Goal: Task Accomplishment & Management: Use online tool/utility

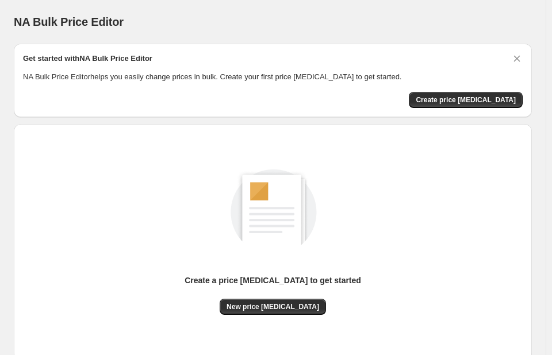
drag, startPoint x: 335, startPoint y: 12, endPoint x: 328, endPoint y: 17, distance: 7.8
click at [334, 12] on div "NA Bulk Price Editor. This page is ready NA Bulk Price Editor" at bounding box center [273, 22] width 518 height 44
click at [16, 8] on div "NA Bulk Price Editor. This page is ready NA Bulk Price Editor" at bounding box center [273, 22] width 518 height 44
click at [14, 3] on div "NA Bulk Price Editor. This page is ready NA Bulk Price Editor" at bounding box center [273, 22] width 518 height 44
click at [124, 0] on div "NA Bulk Price Editor. This page is ready NA Bulk Price Editor" at bounding box center [273, 22] width 518 height 44
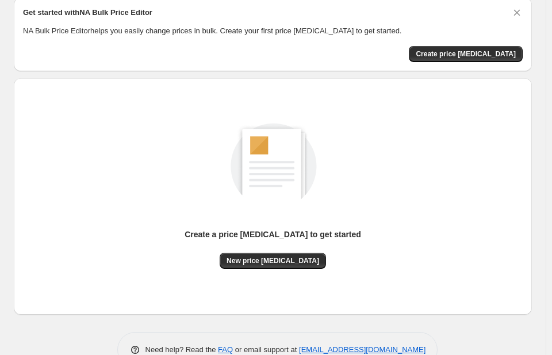
scroll to position [75, 0]
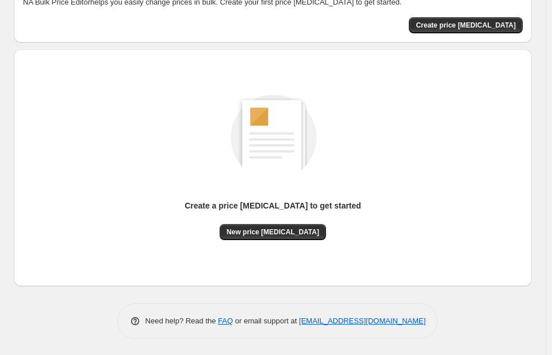
drag, startPoint x: 11, startPoint y: 11, endPoint x: 530, endPoint y: 364, distance: 626.8
click at [530, 280] on html "Home Settings Plans Skip to content NA Bulk Price Editor. This page is ready NA…" at bounding box center [276, 102] width 552 height 355
copy div "NA Bulk Price Editor Get started with NA Bulk Price Editor NA Bulk Price Editor…"
click at [484, 22] on span "Create price change job" at bounding box center [466, 25] width 100 height 9
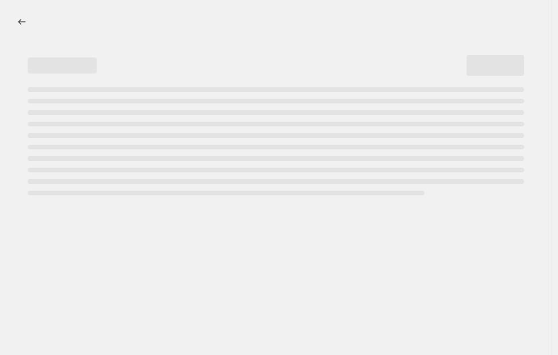
select select "percentage"
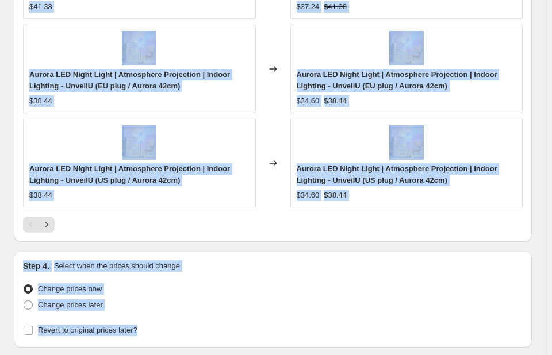
scroll to position [1200, 0]
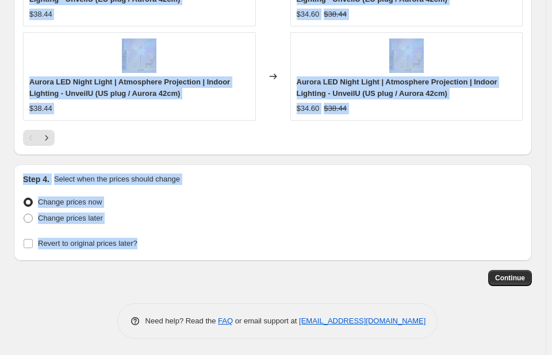
drag, startPoint x: 21, startPoint y: 4, endPoint x: 473, endPoint y: 347, distance: 567.8
copy div "Create new price [MEDICAL_DATA] Draft Step 1. Optionally give your price [MEDIC…"
click at [522, 130] on div at bounding box center [272, 138] width 499 height 16
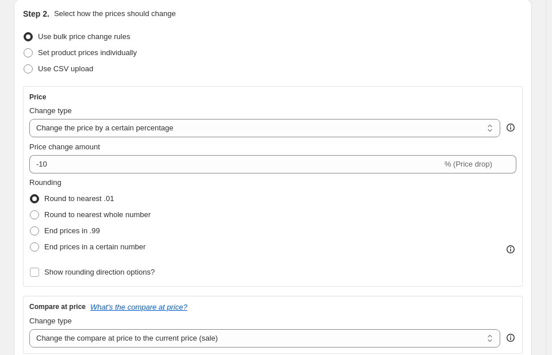
scroll to position [0, 0]
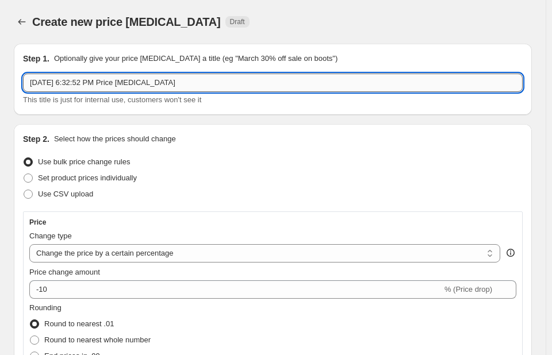
paste input "Fee Protection - Best Sellers""
click at [283, 83] on input "Sep 29Fee Protection - Best Sellers", 2025, 6:32:52 PM Price change job" at bounding box center [272, 83] width 499 height 18
drag, startPoint x: 283, startPoint y: 82, endPoint x: 276, endPoint y: 82, distance: 6.3
click at [276, 82] on input "Sep 29Fee Protection - Best Sellers", 2025, 6:32:52 PM Price change job" at bounding box center [272, 83] width 499 height 18
type input "S"
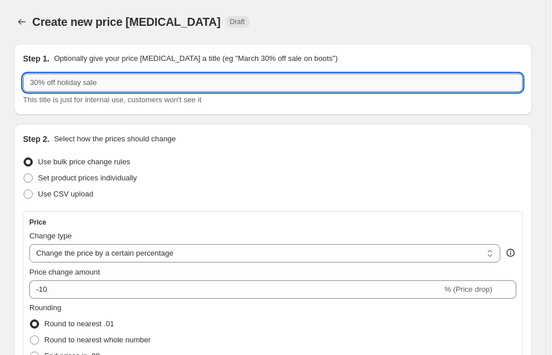
paste input "Fee Protection - Best Sellers""
type input "Fee Protection - Best Sellers"
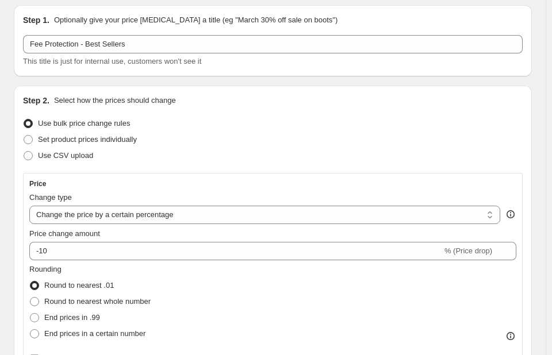
scroll to position [57, 0]
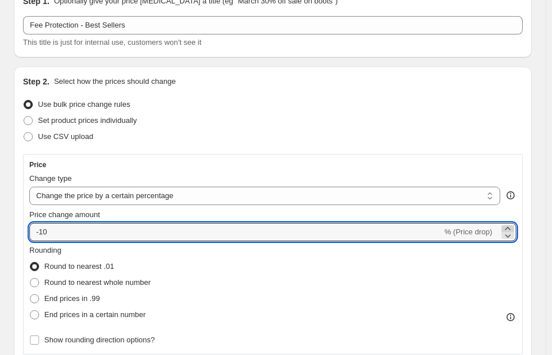
click at [512, 225] on icon at bounding box center [507, 228] width 11 height 11
click at [512, 226] on icon at bounding box center [507, 228] width 11 height 11
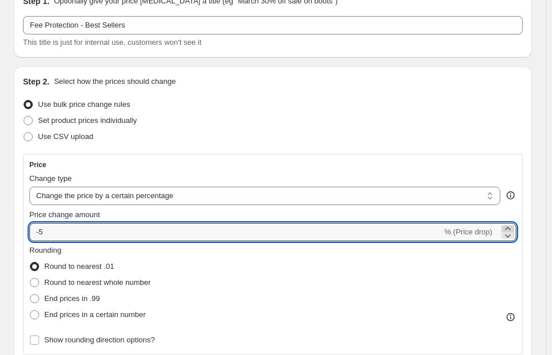
click at [512, 226] on icon at bounding box center [507, 228] width 11 height 11
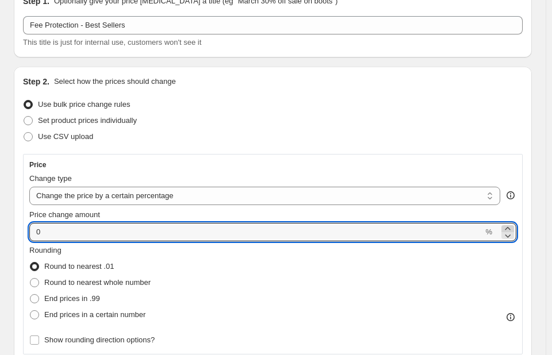
click at [512, 226] on icon at bounding box center [507, 228] width 11 height 11
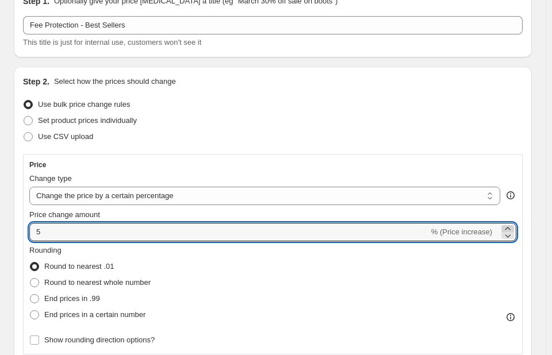
click at [512, 226] on icon at bounding box center [507, 228] width 11 height 11
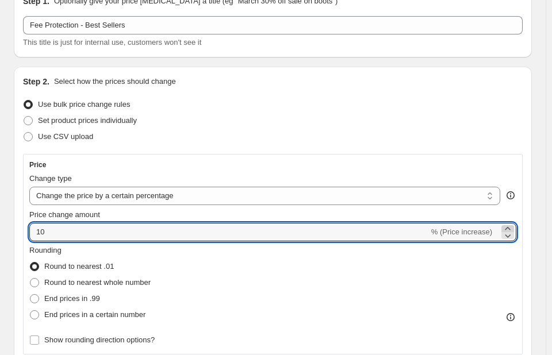
click at [512, 226] on icon at bounding box center [507, 228] width 11 height 11
type input "12"
click at [494, 193] on select "Change the price to a certain amount Change the price by a certain amount Chang…" at bounding box center [264, 196] width 471 height 18
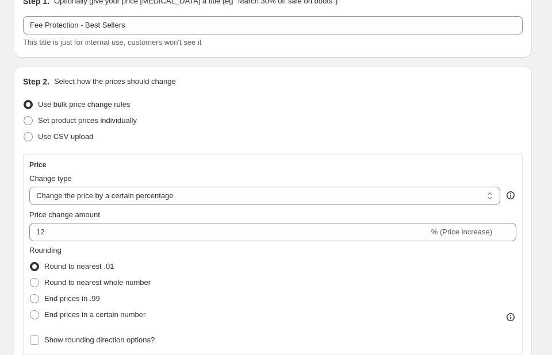
click at [506, 103] on div "Use bulk price change rules" at bounding box center [272, 105] width 499 height 16
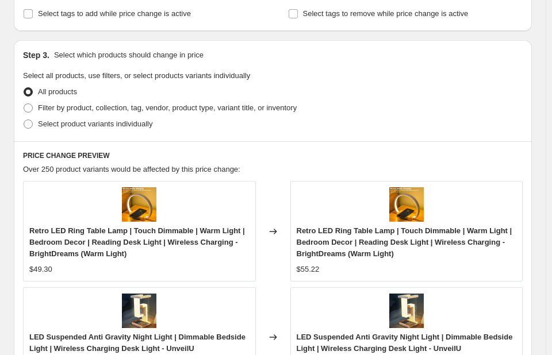
scroll to position [632, 0]
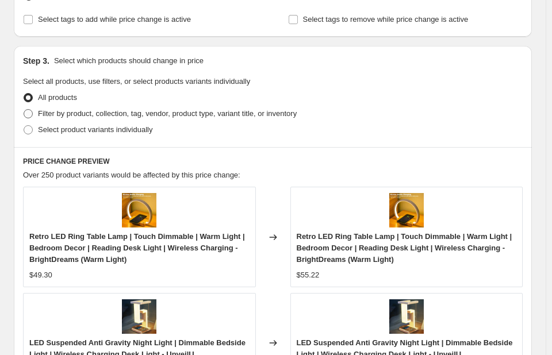
click at [29, 113] on span at bounding box center [28, 113] width 9 height 9
click at [24, 110] on input "Filter by product, collection, tag, vendor, product type, variant title, or inv…" at bounding box center [24, 109] width 1 height 1
radio input "true"
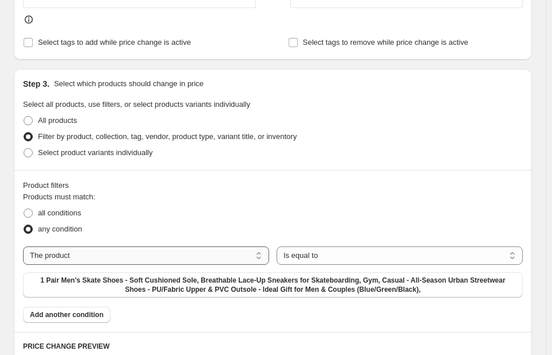
click at [263, 247] on select "The product The product's collection The product's tag The product's vendor The…" at bounding box center [146, 256] width 246 height 18
click at [403, 99] on fieldset "Select all products, use filters, or select products variants individually All …" at bounding box center [272, 130] width 499 height 62
click at [264, 247] on select "The product The product's collection The product's tag The product's vendor The…" at bounding box center [146, 256] width 246 height 18
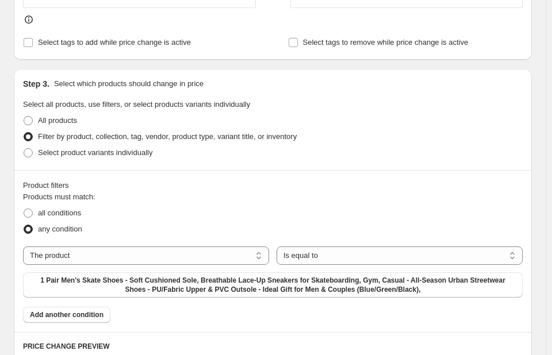
select select "collection"
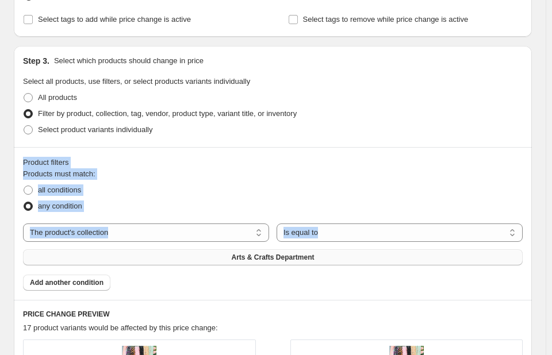
drag, startPoint x: 16, startPoint y: 157, endPoint x: 340, endPoint y: 251, distance: 337.4
click at [340, 252] on div "Product filters Products must match: all conditions any condition The product T…" at bounding box center [273, 223] width 518 height 153
copy div "Product filters Products must match: all conditions any condition The product T…"
click at [405, 202] on div "any condition" at bounding box center [272, 206] width 499 height 16
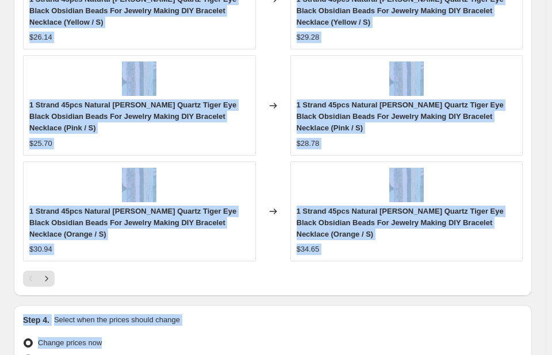
scroll to position [1375, 0]
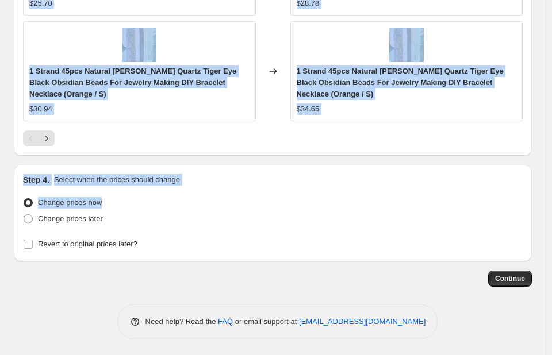
drag, startPoint x: 179, startPoint y: 235, endPoint x: 452, endPoint y: 303, distance: 280.9
drag, startPoint x: 418, startPoint y: 201, endPoint x: 439, endPoint y: 303, distance: 103.9
click at [440, 304] on div "Need help? Read the FAQ or email support at support+a65142@northern-apps.com" at bounding box center [277, 322] width 509 height 36
click at [439, 304] on div "Need help? Read the FAQ or email support at support+a65142@northern-apps.com" at bounding box center [277, 322] width 509 height 36
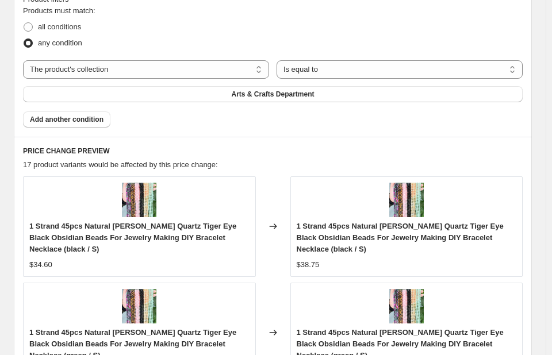
scroll to position [685, 0]
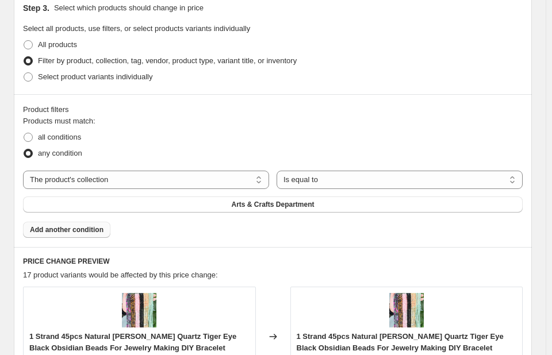
click at [83, 230] on span "Add another condition" at bounding box center [67, 229] width 74 height 9
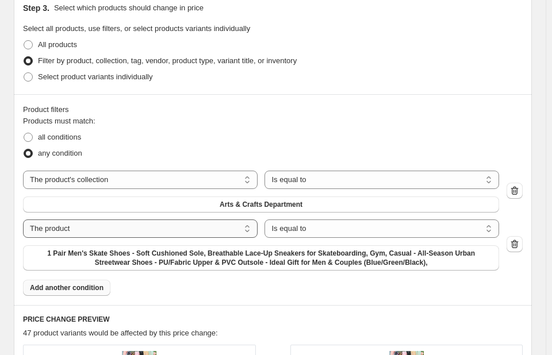
click at [247, 228] on select "The product The product's collection The product's tag The product's vendor The…" at bounding box center [140, 229] width 235 height 18
click at [247, 231] on select "The product The product's collection The product's tag The product's vendor The…" at bounding box center [140, 229] width 235 height 18
click at [520, 244] on icon "button" at bounding box center [514, 244] width 11 height 11
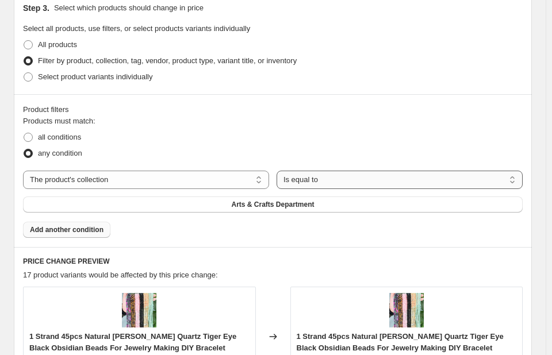
click at [519, 179] on select "Is equal to Is not equal to" at bounding box center [399, 180] width 246 height 18
drag, startPoint x: 43, startPoint y: 178, endPoint x: 521, endPoint y: 166, distance: 478.3
click at [521, 166] on div "Product filters Products must match: all conditions any condition The product T…" at bounding box center [273, 170] width 518 height 153
click at [459, 124] on fieldset "Products must match: all conditions any condition" at bounding box center [272, 139] width 499 height 46
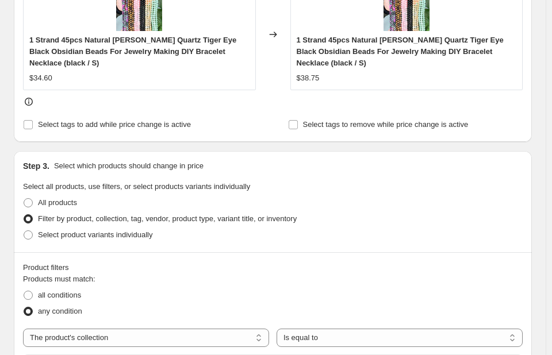
scroll to position [513, 0]
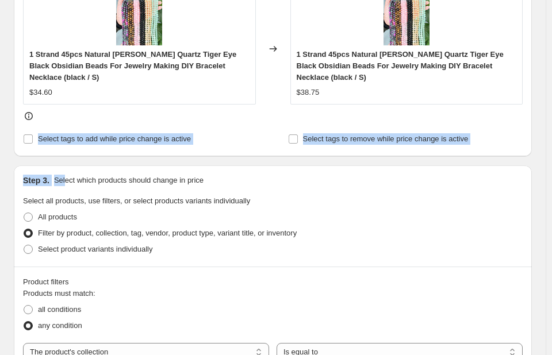
drag, startPoint x: 14, startPoint y: 158, endPoint x: 59, endPoint y: 175, distance: 48.6
click at [63, 176] on div "Step 1. Optionally give your price change job a title (eg "March 30% off sale o…" at bounding box center [268, 335] width 527 height 1627
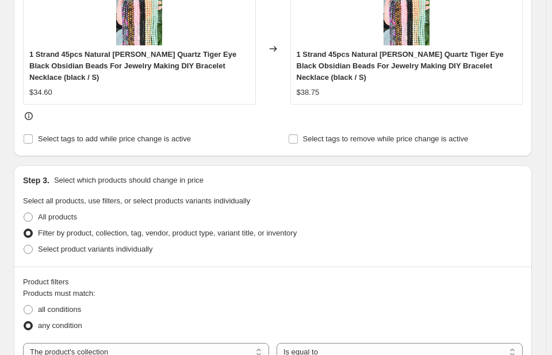
click at [520, 120] on div at bounding box center [272, 115] width 499 height 11
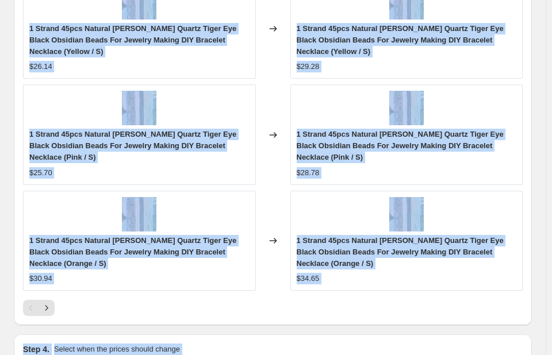
scroll to position [1375, 0]
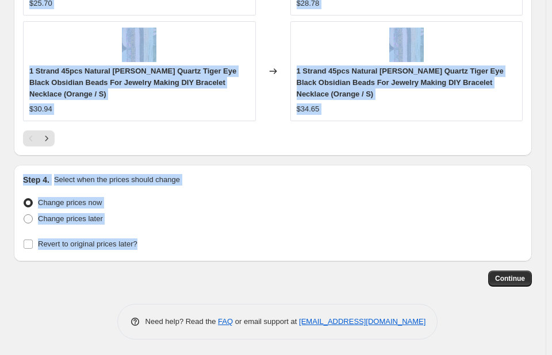
drag, startPoint x: 22, startPoint y: 45, endPoint x: 503, endPoint y: 332, distance: 560.9
copy div "Select tags to add while price change is active Select tags to remove while pri…"
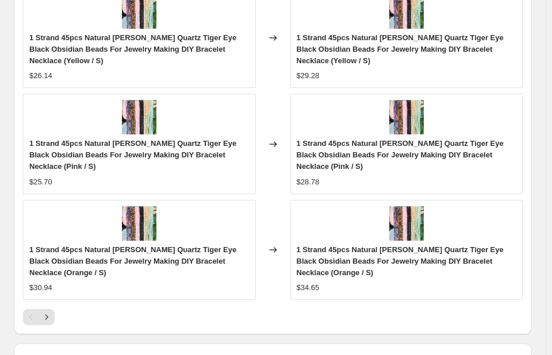
scroll to position [1317, 0]
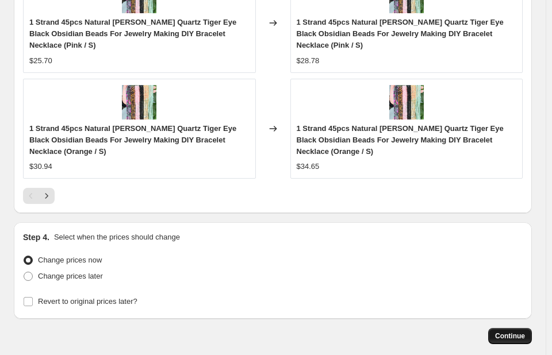
click at [525, 333] on span "Continue" at bounding box center [510, 336] width 30 height 9
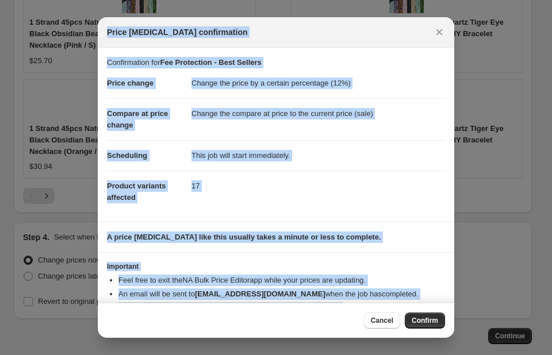
drag, startPoint x: 103, startPoint y: 26, endPoint x: 423, endPoint y: 297, distance: 419.6
click at [420, 300] on div "Price change job confirmation Confirmation for Fee Protection - Best Sellers Pr…" at bounding box center [276, 177] width 356 height 321
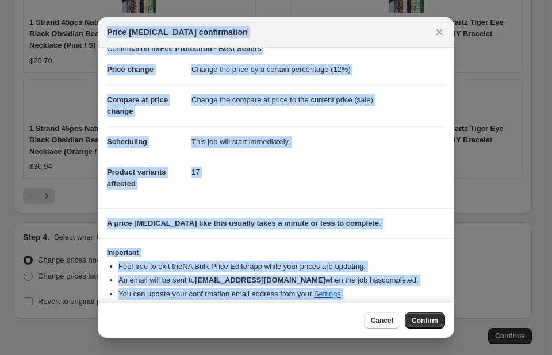
scroll to position [21, 0]
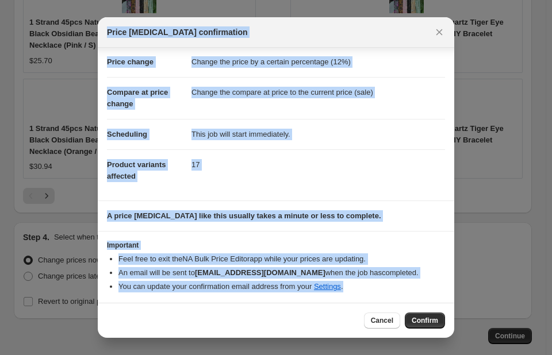
copy div "Price change job confirmation Confirmation for Fee Protection - Best Sellers Pr…"
click at [407, 36] on div "Price [MEDICAL_DATA] confirmation" at bounding box center [265, 31] width 317 height 11
click at [405, 36] on div "Price [MEDICAL_DATA] confirmation" at bounding box center [265, 31] width 317 height 11
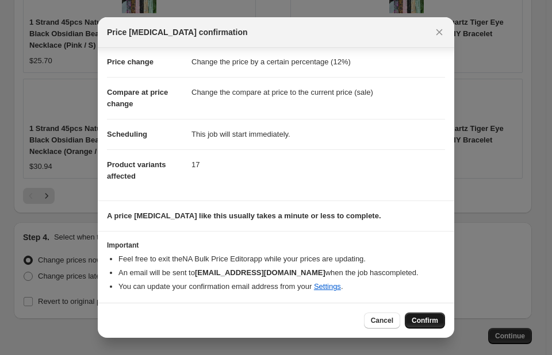
click at [427, 320] on span "Confirm" at bounding box center [425, 320] width 26 height 9
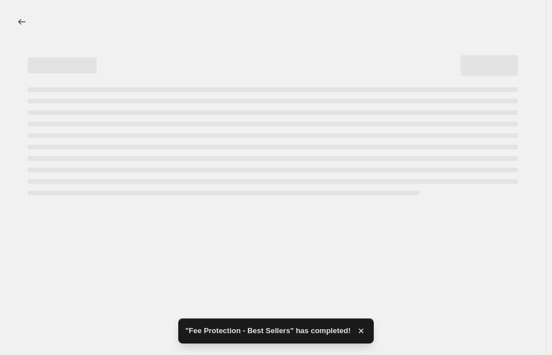
select select "percentage"
select select "collection"
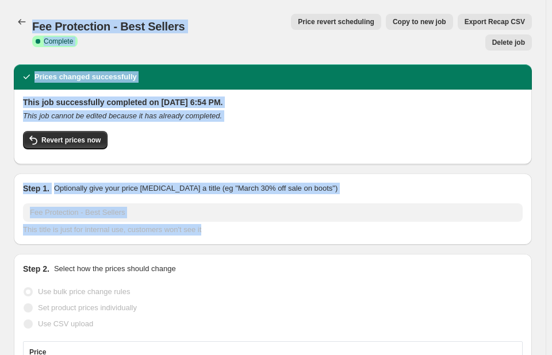
drag, startPoint x: 16, startPoint y: 1, endPoint x: 376, endPoint y: 220, distance: 421.2
click at [397, 216] on div "Step 1. Optionally give your price change job a title (eg "March 30% off sale o…" at bounding box center [273, 209] width 518 height 71
click at [133, 2] on div "Fee Protection - Best Sellers. This page is ready Fee Protection - Best Sellers…" at bounding box center [273, 32] width 518 height 64
drag, startPoint x: 20, startPoint y: 11, endPoint x: 248, endPoint y: 248, distance: 328.8
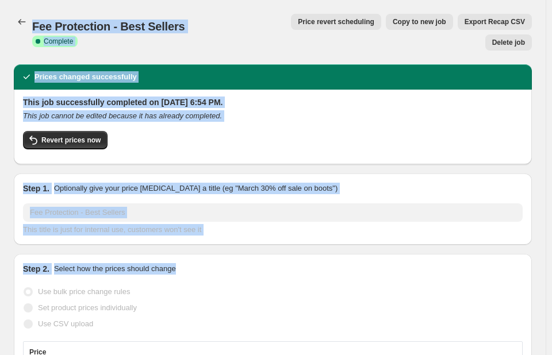
click at [370, 110] on div "This job cannot be edited because it has already completed." at bounding box center [272, 115] width 499 height 11
click at [320, 103] on div "This job successfully completed on September 29, 2025 at 6:54 PM. This job cann…" at bounding box center [272, 126] width 499 height 59
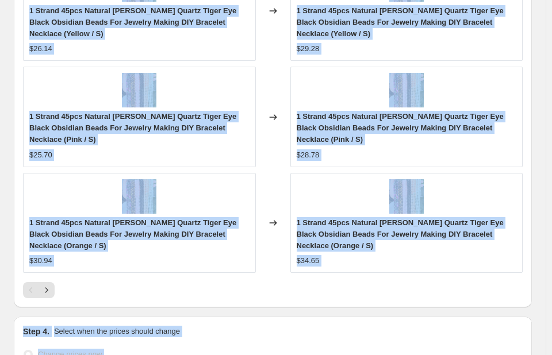
scroll to position [1459, 0]
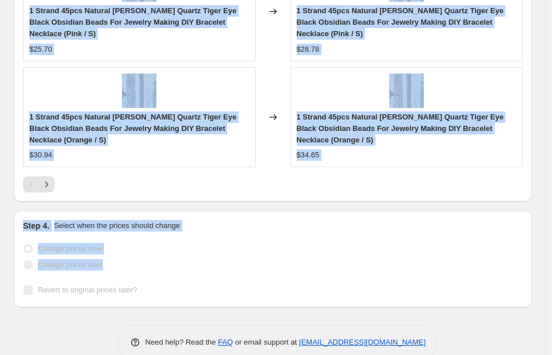
drag, startPoint x: 24, startPoint y: 9, endPoint x: 469, endPoint y: 317, distance: 541.9
copy div "Fee Protection - Best Sellers Success Complete Complete Price revert scheduling…"
click at [510, 176] on div at bounding box center [272, 184] width 499 height 16
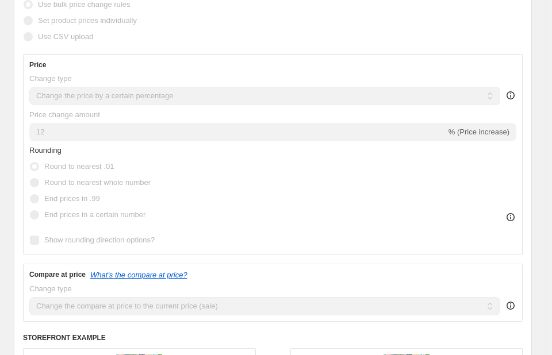
scroll to position [0, 0]
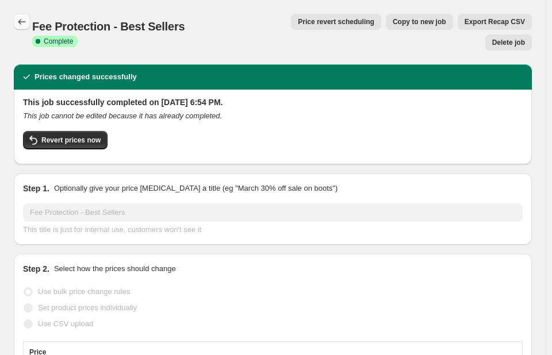
click at [22, 17] on icon "Price change jobs" at bounding box center [21, 21] width 11 height 11
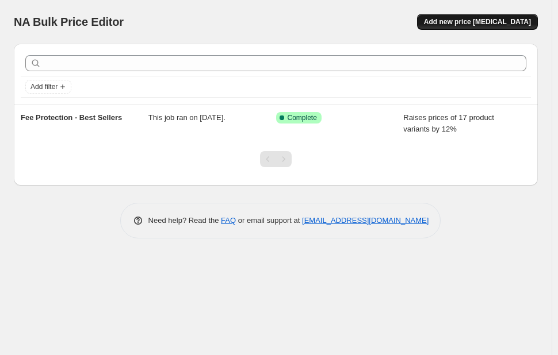
click at [479, 22] on span "Add new price [MEDICAL_DATA]" at bounding box center [477, 21] width 107 height 9
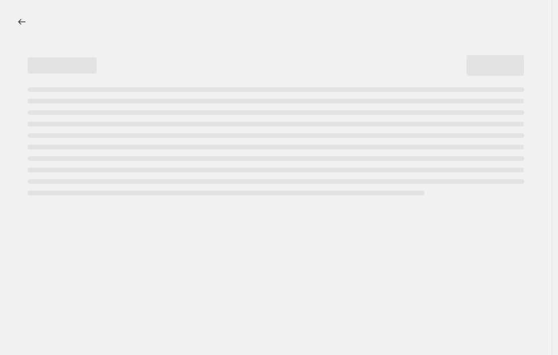
select select "percentage"
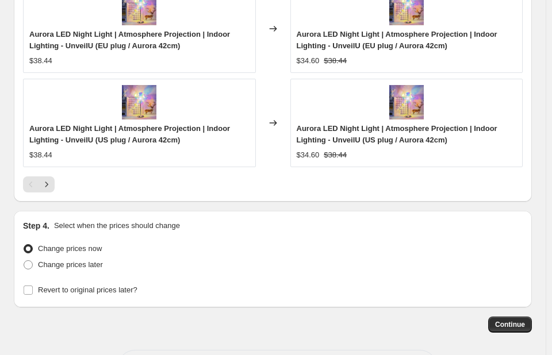
scroll to position [1200, 0]
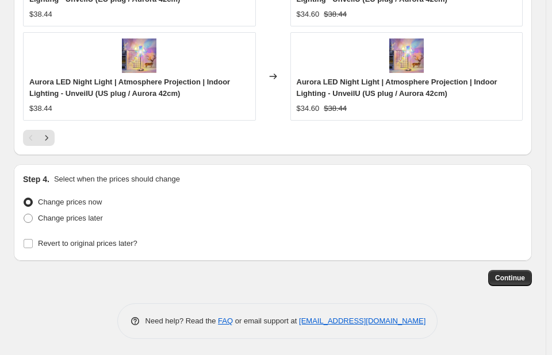
drag, startPoint x: 20, startPoint y: 3, endPoint x: 485, endPoint y: 356, distance: 584.5
copy div "Create new price [MEDICAL_DATA] Draft Step 1. Optionally give your price [MEDIC…"
click at [458, 271] on div "Continue" at bounding box center [273, 278] width 518 height 16
click at [464, 283] on div "Continue" at bounding box center [273, 278] width 518 height 16
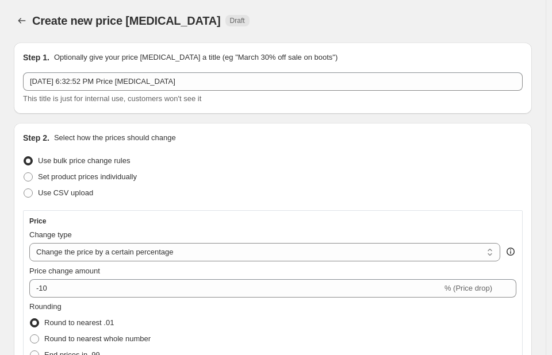
scroll to position [0, 0]
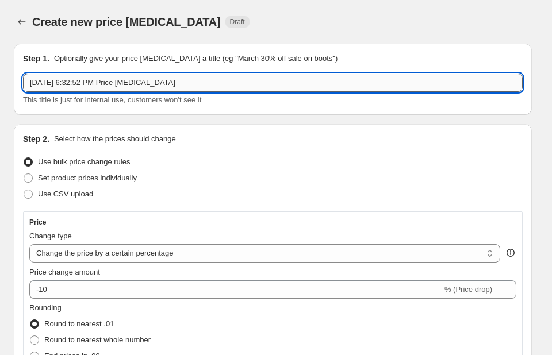
click at [183, 82] on input "Sep 29, 2025, 6:32:52 PM Price change job" at bounding box center [272, 83] width 499 height 18
type input "S"
paste input "Fee Protection - Batch 2"
type input "Fee Protection - Batch 2"
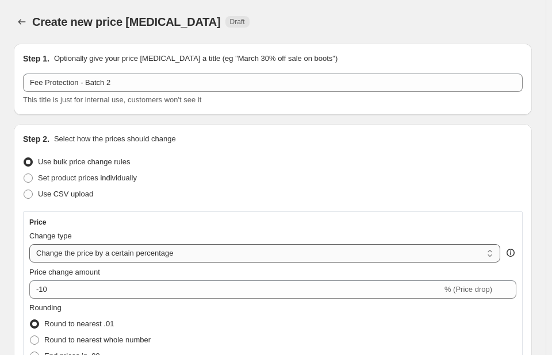
click at [494, 250] on select "Change the price to a certain amount Change the price by a certain amount Chang…" at bounding box center [264, 253] width 471 height 18
drag, startPoint x: 483, startPoint y: 25, endPoint x: 475, endPoint y: 25, distance: 8.0
click at [480, 20] on div "Create new price [MEDICAL_DATA] Draft" at bounding box center [273, 22] width 518 height 16
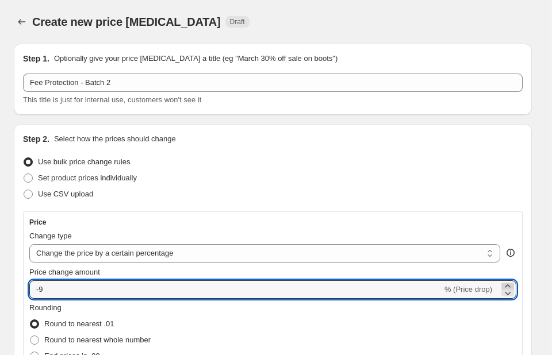
click at [513, 285] on icon at bounding box center [507, 285] width 11 height 11
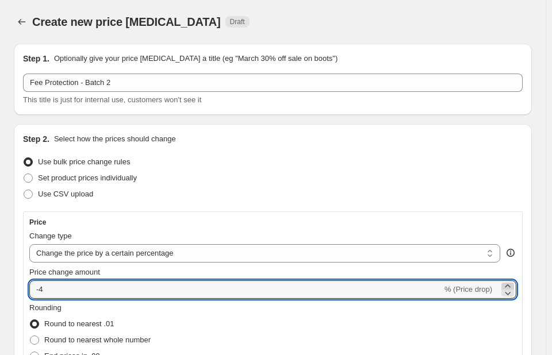
click at [513, 285] on icon at bounding box center [507, 285] width 11 height 11
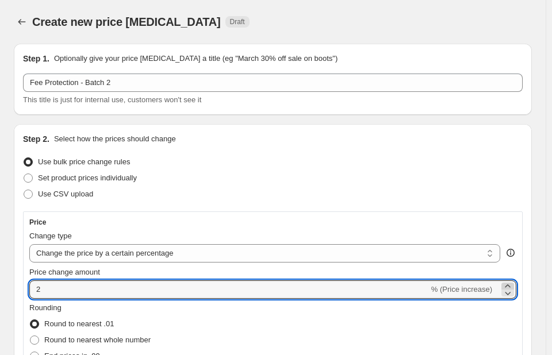
click at [513, 285] on icon at bounding box center [507, 285] width 11 height 11
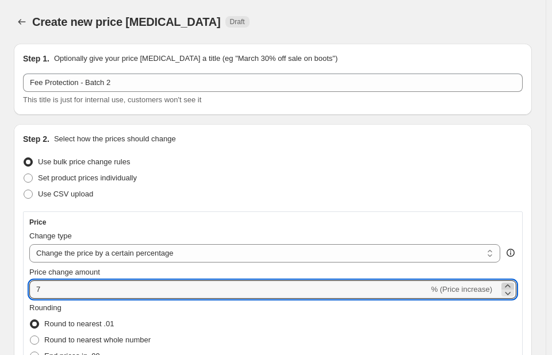
click at [513, 285] on icon at bounding box center [507, 285] width 11 height 11
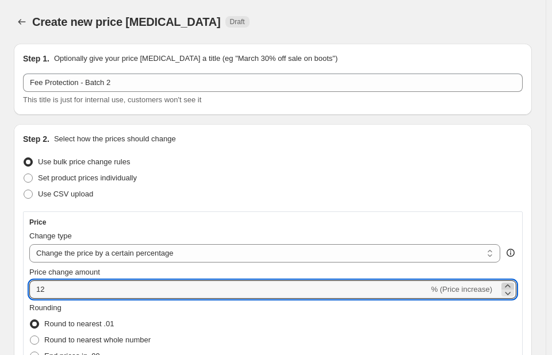
click at [513, 285] on icon at bounding box center [507, 285] width 11 height 11
click at [513, 292] on icon at bounding box center [507, 292] width 11 height 11
type input "12"
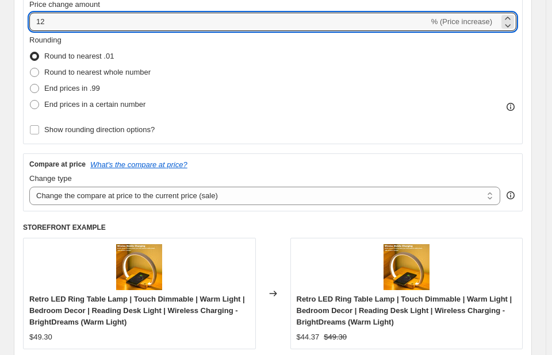
scroll to position [287, 0]
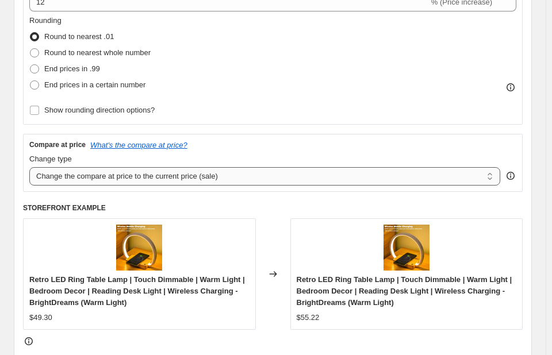
click at [497, 175] on select "Change the compare at price to the current price (sale) Change the compare at p…" at bounding box center [264, 176] width 471 height 18
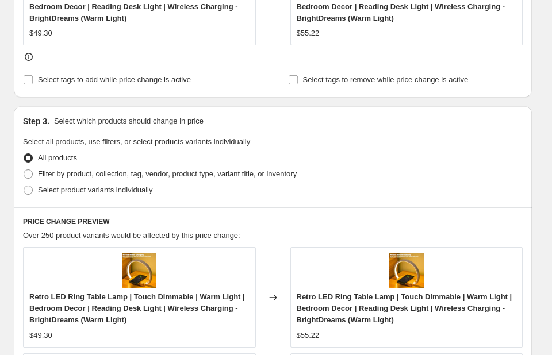
scroll to position [575, 0]
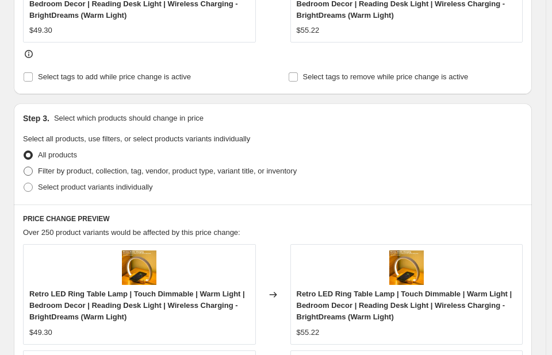
click at [30, 168] on span at bounding box center [28, 171] width 9 height 9
click at [24, 167] on input "Filter by product, collection, tag, vendor, product type, variant title, or inv…" at bounding box center [24, 167] width 1 height 1
radio input "true"
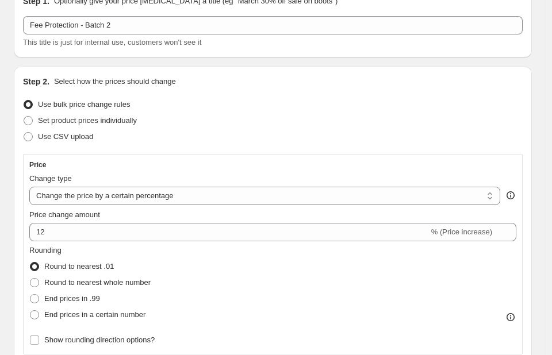
scroll to position [0, 0]
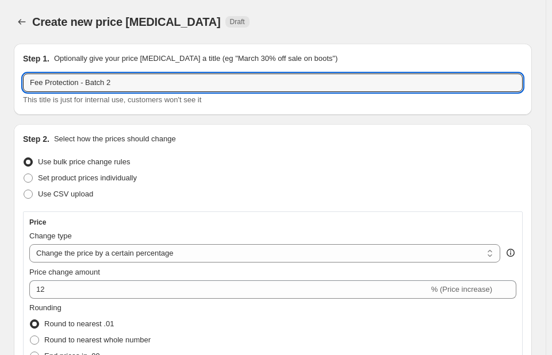
drag, startPoint x: 23, startPoint y: 43, endPoint x: 294, endPoint y: 168, distance: 298.6
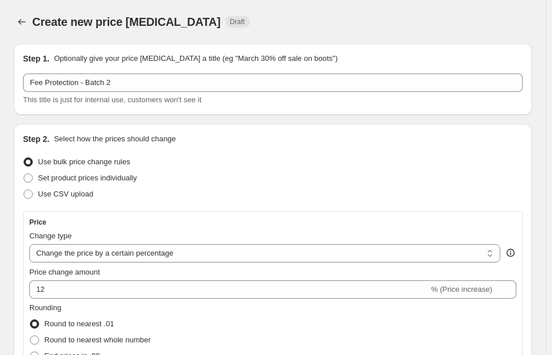
click at [94, 1] on div "Create new price [MEDICAL_DATA]. This page is ready Create new price [MEDICAL_D…" at bounding box center [273, 22] width 518 height 44
click at [30, 14] on div at bounding box center [23, 22] width 18 height 16
click at [29, 7] on div "Create new price [MEDICAL_DATA]. This page is ready Create new price [MEDICAL_D…" at bounding box center [273, 22] width 518 height 44
click at [31, 5] on div "Create new price [MEDICAL_DATA]. This page is ready Create new price [MEDICAL_D…" at bounding box center [273, 22] width 518 height 44
drag, startPoint x: 25, startPoint y: 17, endPoint x: 41, endPoint y: 25, distance: 18.0
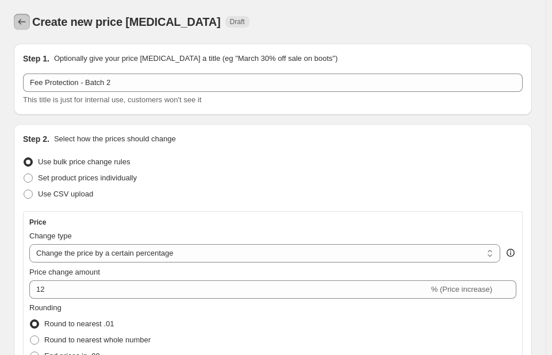
click at [41, 25] on div "Create new price [MEDICAL_DATA] Draft" at bounding box center [273, 22] width 518 height 16
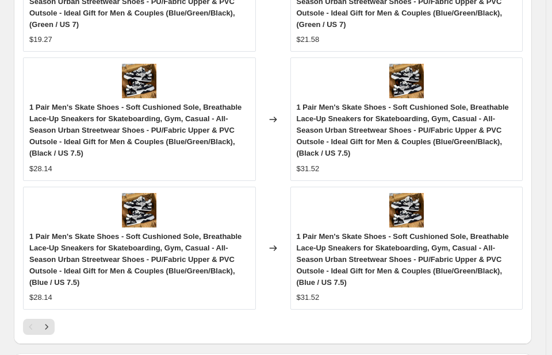
scroll to position [1487, 0]
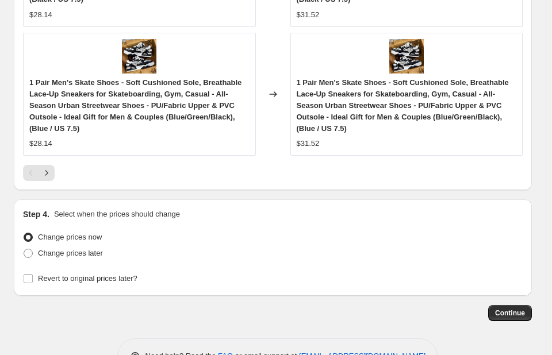
drag, startPoint x: 34, startPoint y: 14, endPoint x: 506, endPoint y: 360, distance: 585.0
copy div "Create new price [MEDICAL_DATA] Draft Step 1. Optionally give your price [MEDIC…"
click at [476, 339] on div "Need help? Read the FAQ or email support at support+a65142@northern-apps.com" at bounding box center [277, 357] width 509 height 36
click at [517, 309] on span "Continue" at bounding box center [510, 313] width 30 height 9
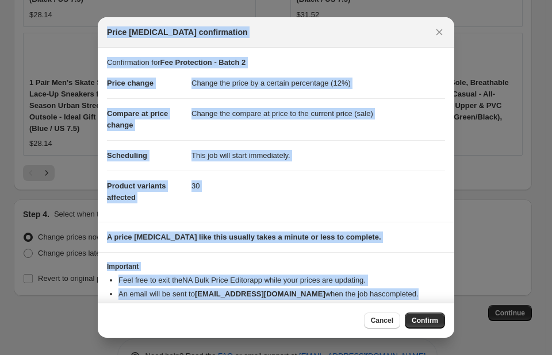
drag, startPoint x: 106, startPoint y: 26, endPoint x: 436, endPoint y: 292, distance: 423.9
click at [436, 292] on div "Price change job confirmation Confirmation for Fee Protection - Batch 2 Price c…" at bounding box center [276, 177] width 356 height 321
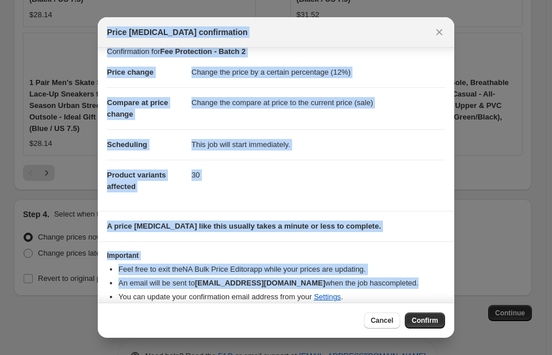
scroll to position [21, 0]
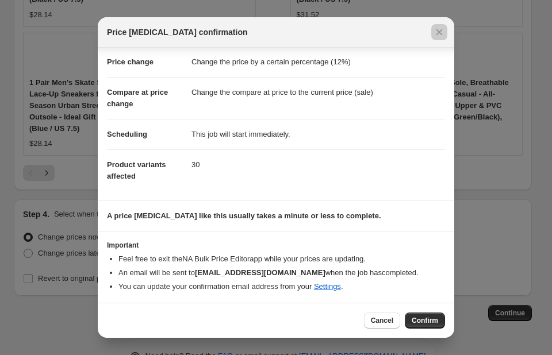
click at [487, 193] on div at bounding box center [276, 177] width 552 height 355
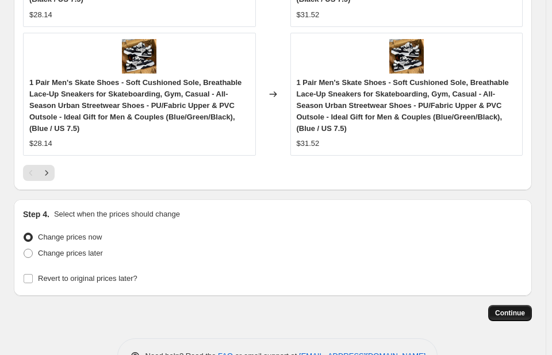
click at [514, 309] on span "Continue" at bounding box center [510, 313] width 30 height 9
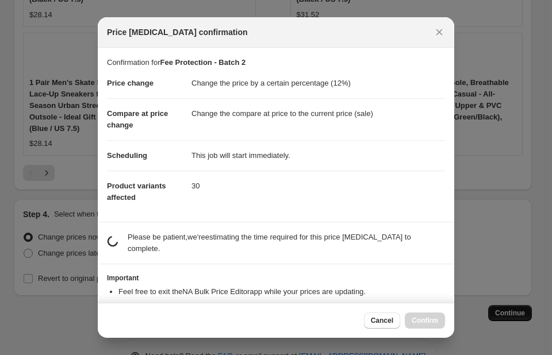
scroll to position [0, 0]
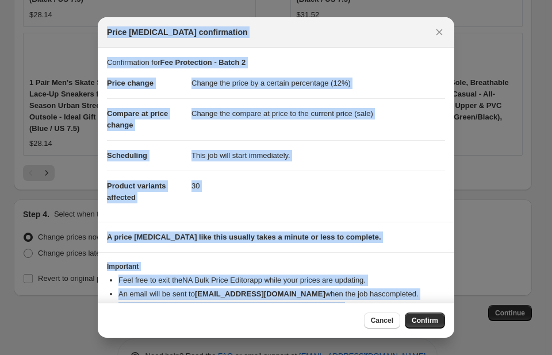
drag, startPoint x: 113, startPoint y: 30, endPoint x: 482, endPoint y: 332, distance: 476.7
copy div "Price change job confirmation Confirmation for Fee Protection - Batch 2 Price c…"
click at [402, 29] on div "Price [MEDICAL_DATA] confirmation" at bounding box center [265, 31] width 317 height 11
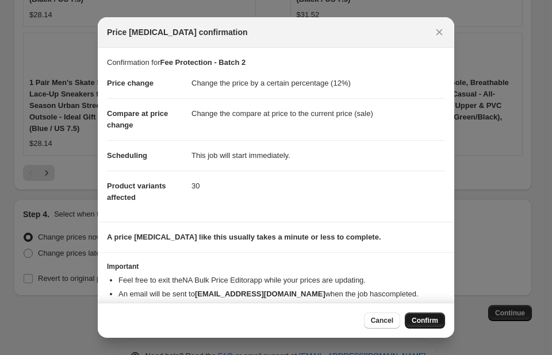
click at [424, 325] on span "Confirm" at bounding box center [425, 320] width 26 height 9
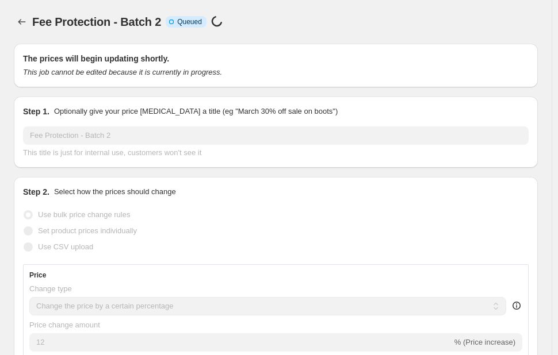
select select "percentage"
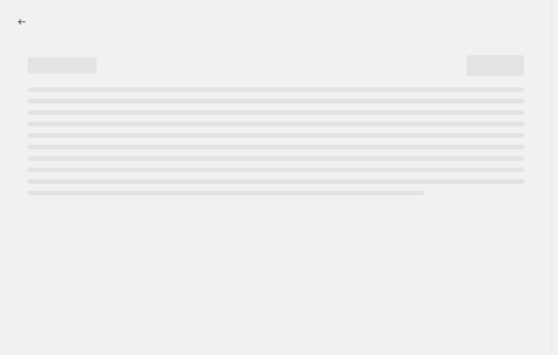
select select "percentage"
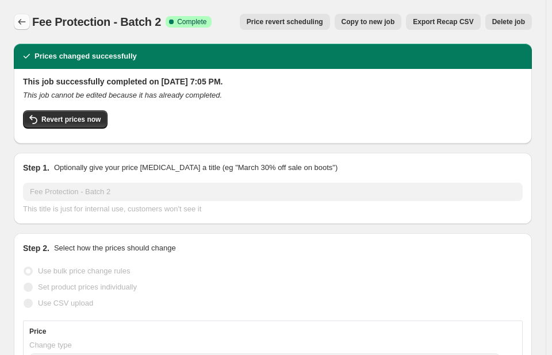
click at [22, 21] on icon "Price change jobs" at bounding box center [21, 21] width 11 height 11
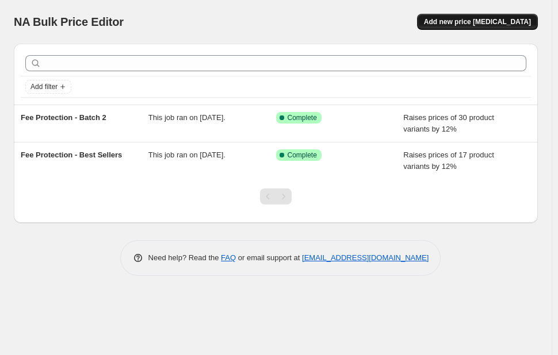
click at [473, 21] on span "Add new price [MEDICAL_DATA]" at bounding box center [477, 21] width 107 height 9
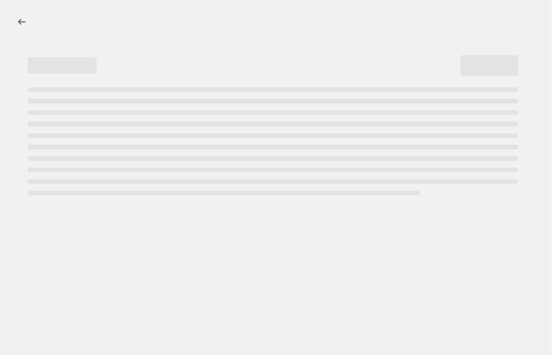
select select "percentage"
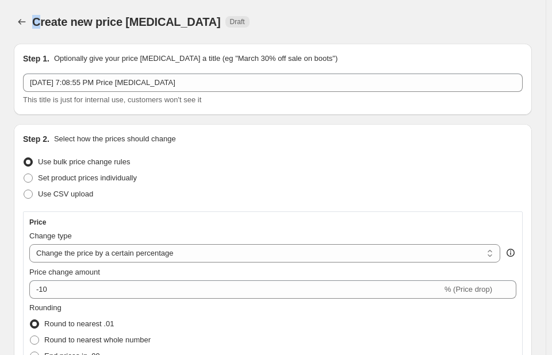
drag, startPoint x: 36, startPoint y: 9, endPoint x: 28, endPoint y: -2, distance: 13.5
click at [28, 0] on html "Home Settings Plans Skip to content Create new price [MEDICAL_DATA]. This page …" at bounding box center [276, 177] width 552 height 355
click at [21, 4] on div "Create new price [MEDICAL_DATA]. This page is ready Create new price [MEDICAL_D…" at bounding box center [273, 22] width 518 height 44
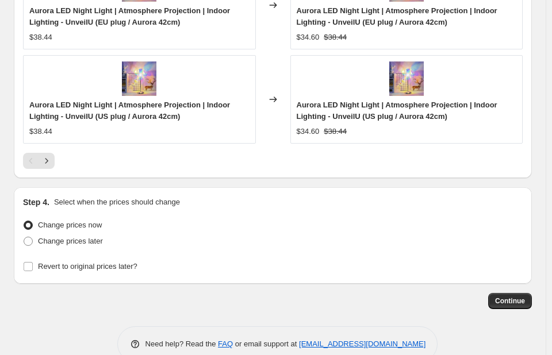
scroll to position [1200, 0]
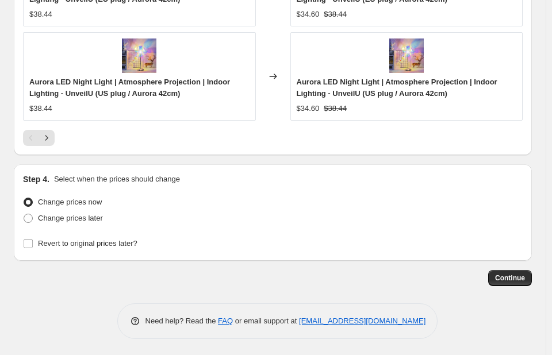
drag, startPoint x: 40, startPoint y: 18, endPoint x: 483, endPoint y: 341, distance: 548.4
copy div "Create new price [MEDICAL_DATA] Draft Step 1. Optionally give your price [MEDIC…"
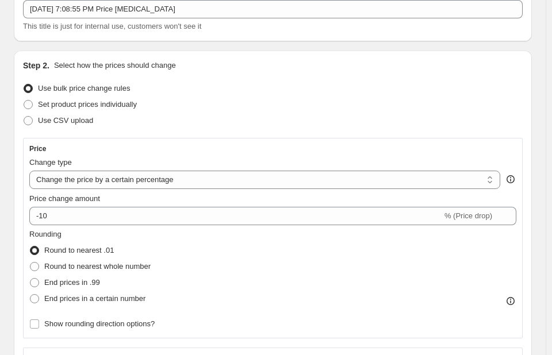
scroll to position [0, 0]
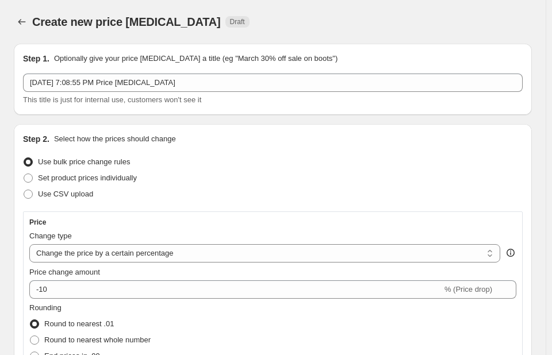
click at [292, 28] on div "Create new price [MEDICAL_DATA] Draft" at bounding box center [208, 22] width 353 height 16
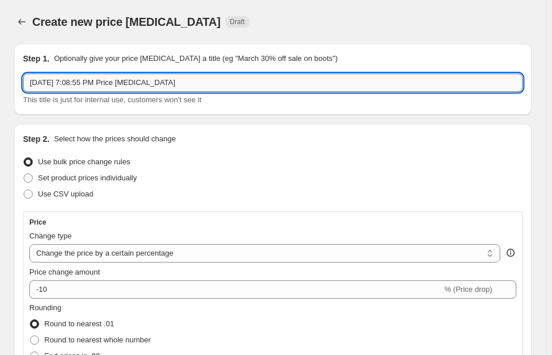
click at [171, 84] on input "[DATE] 7:08:55 PM Price [MEDICAL_DATA]" at bounding box center [272, 83] width 499 height 18
type input "S"
paste input "Fee Protection - Batch 3"
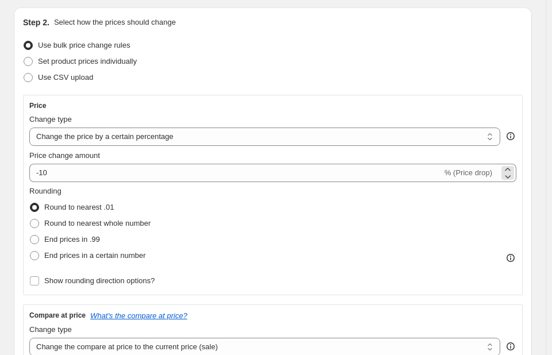
scroll to position [115, 0]
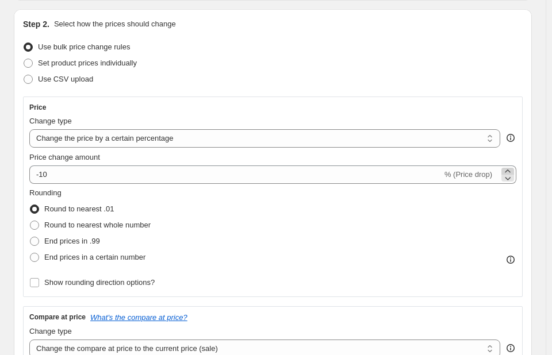
type input "Fee Protection - Batch 3"
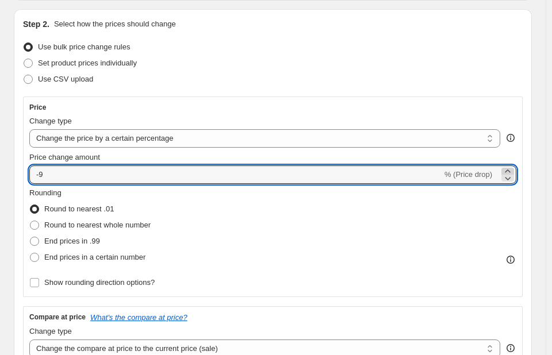
click at [513, 169] on icon at bounding box center [507, 171] width 11 height 11
click at [513, 168] on icon at bounding box center [507, 171] width 11 height 11
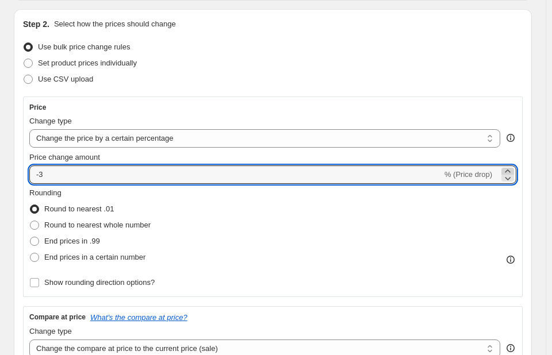
click at [513, 168] on icon at bounding box center [507, 171] width 11 height 11
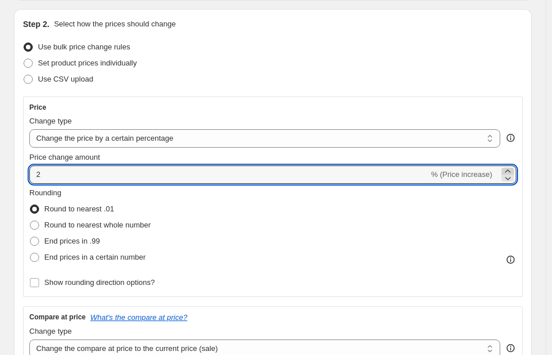
click at [513, 168] on icon at bounding box center [507, 171] width 11 height 11
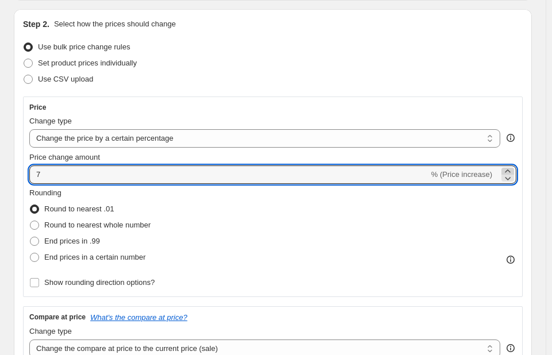
click at [513, 168] on icon at bounding box center [507, 171] width 11 height 11
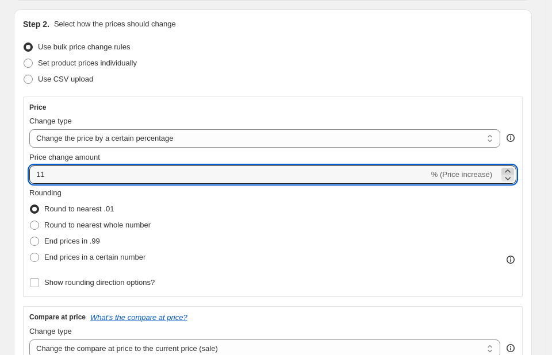
type input "12"
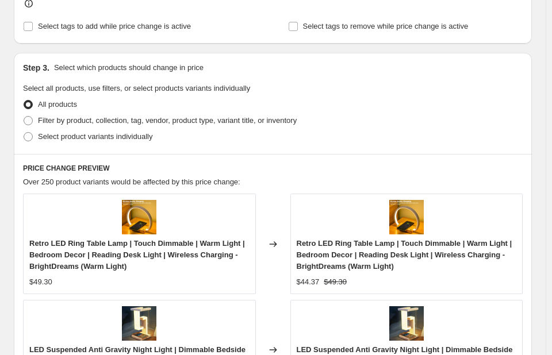
scroll to position [632, 0]
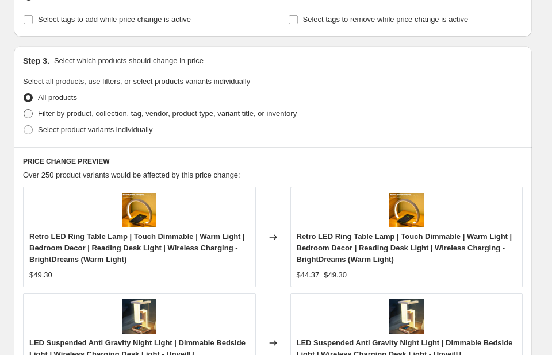
click at [26, 113] on span at bounding box center [28, 113] width 9 height 9
click at [24, 110] on input "Filter by product, collection, tag, vendor, product type, variant title, or inv…" at bounding box center [24, 109] width 1 height 1
radio input "true"
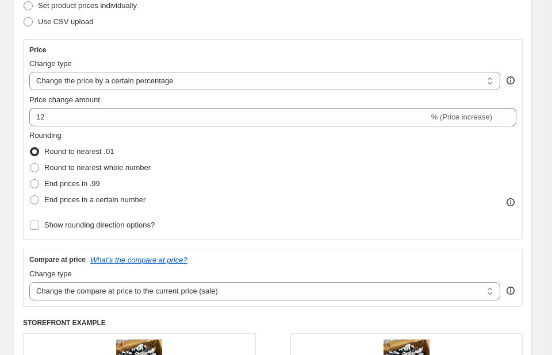
scroll to position [0, 0]
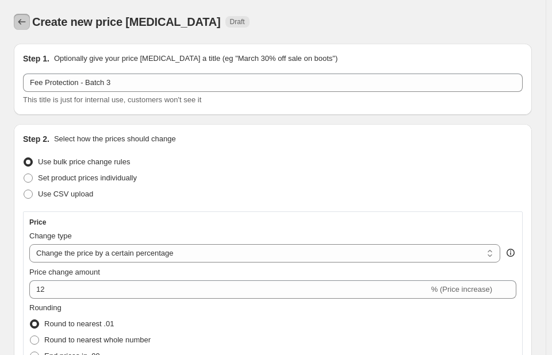
click at [22, 21] on icon "Price change jobs" at bounding box center [21, 21] width 11 height 11
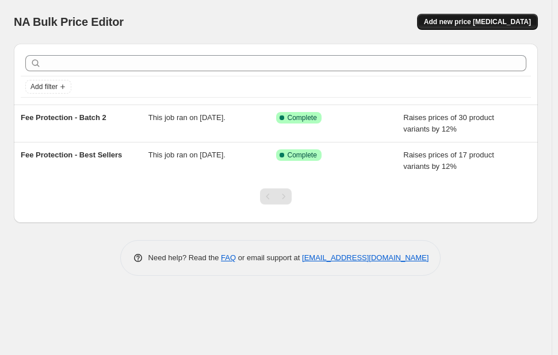
click at [470, 22] on span "Add new price [MEDICAL_DATA]" at bounding box center [477, 21] width 107 height 9
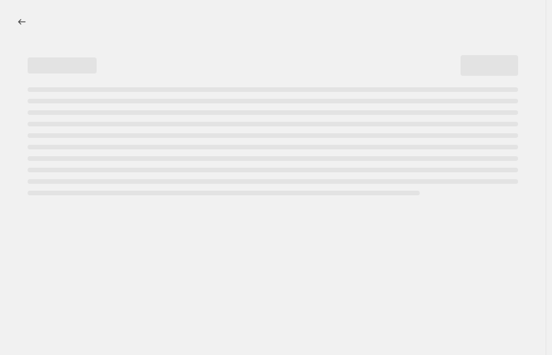
select select "percentage"
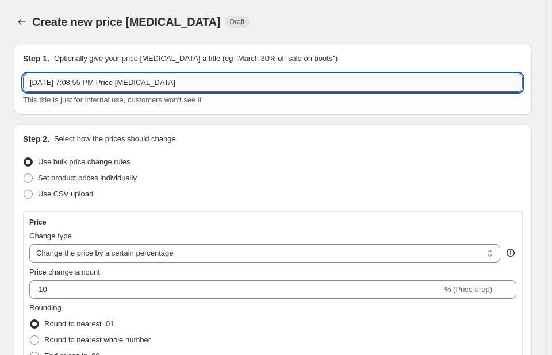
click at [187, 84] on input "[DATE] 7:08:55 PM Price [MEDICAL_DATA]" at bounding box center [272, 83] width 499 height 18
type input "S"
paste input "Fee Protection - Batch 3"
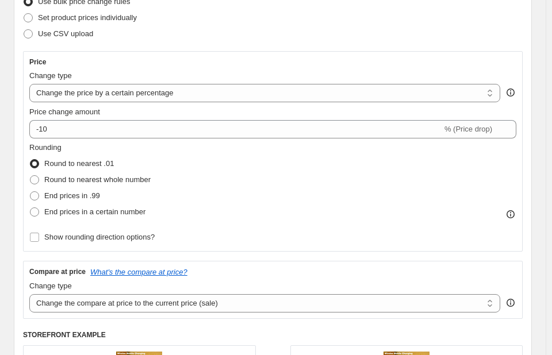
scroll to position [230, 0]
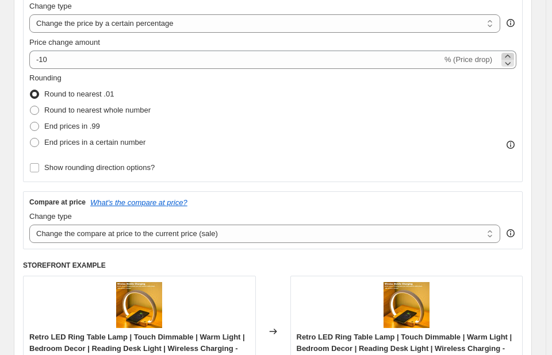
type input "Fee Protection - Batch 3"
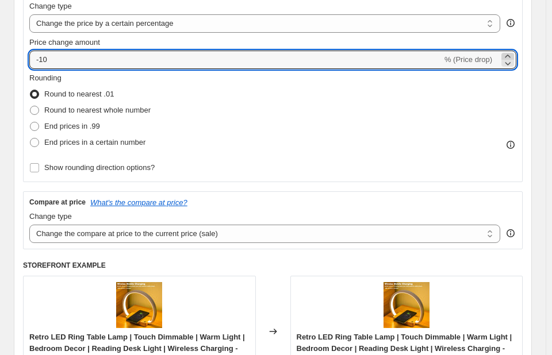
click at [511, 55] on icon at bounding box center [507, 56] width 11 height 11
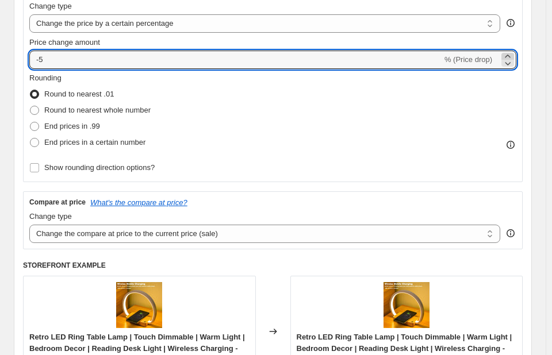
click at [510, 55] on icon at bounding box center [507, 56] width 11 height 11
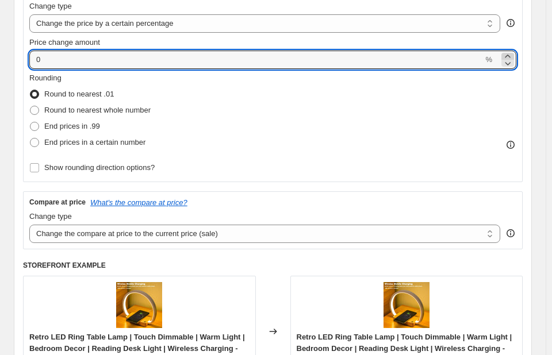
click at [510, 55] on icon at bounding box center [507, 56] width 11 height 11
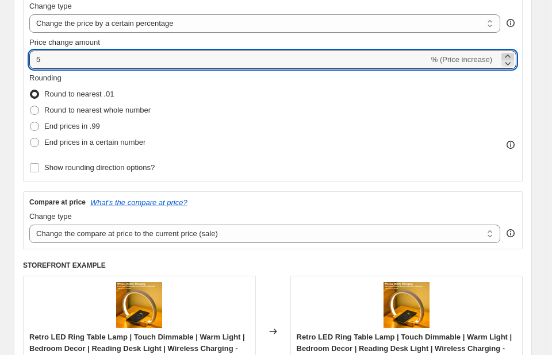
click at [510, 55] on icon at bounding box center [507, 56] width 11 height 11
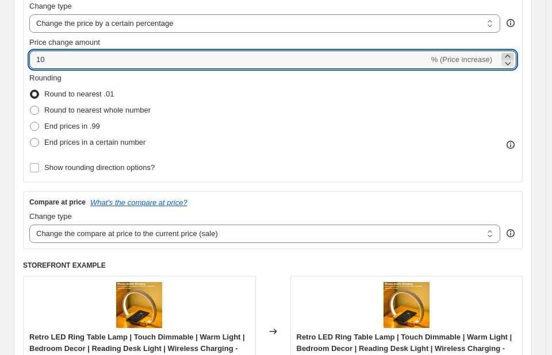
click at [509, 55] on icon at bounding box center [507, 56] width 11 height 11
type input "12"
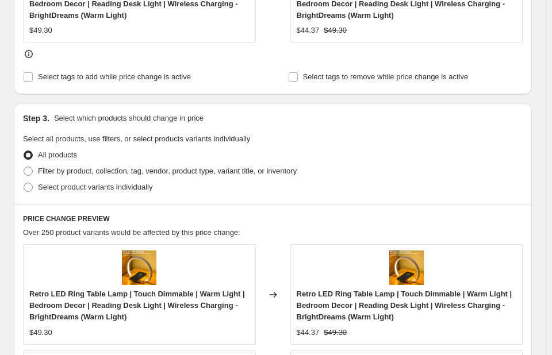
scroll to position [632, 0]
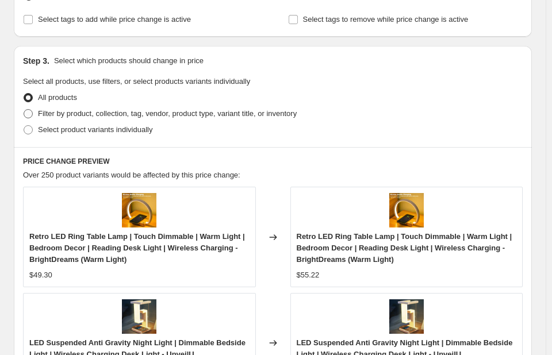
click at [26, 112] on span at bounding box center [28, 113] width 9 height 9
click at [24, 110] on input "Filter by product, collection, tag, vendor, product type, variant title, or inv…" at bounding box center [24, 109] width 1 height 1
radio input "true"
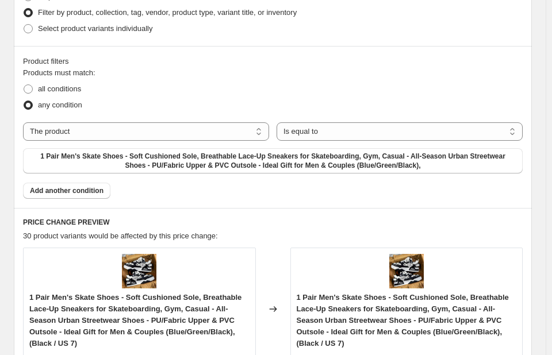
scroll to position [690, 0]
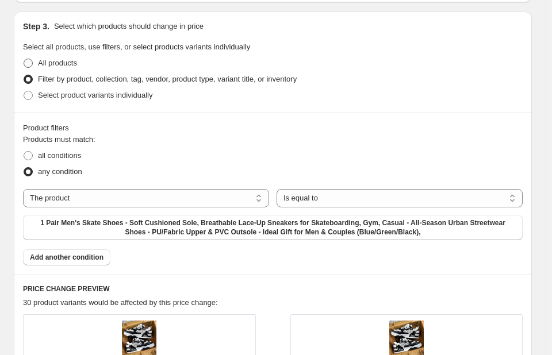
click at [26, 59] on span at bounding box center [28, 63] width 9 height 9
click at [24, 59] on input "All products" at bounding box center [24, 59] width 1 height 1
radio input "true"
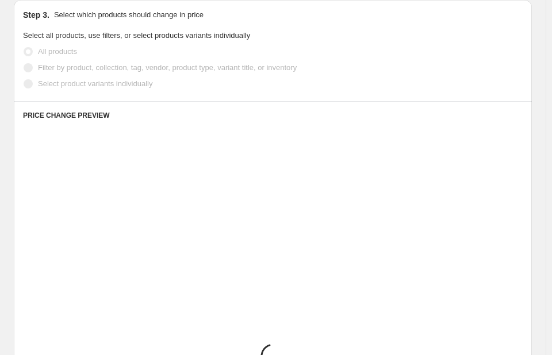
scroll to position [678, 0]
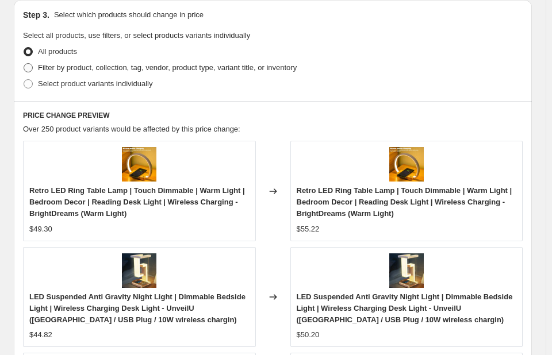
click at [31, 66] on span at bounding box center [28, 67] width 9 height 9
click at [24, 64] on input "Filter by product, collection, tag, vendor, product type, variant title, or inv…" at bounding box center [24, 63] width 1 height 1
radio input "true"
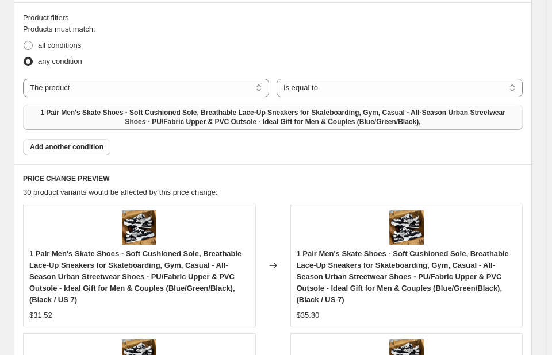
scroll to position [805, 0]
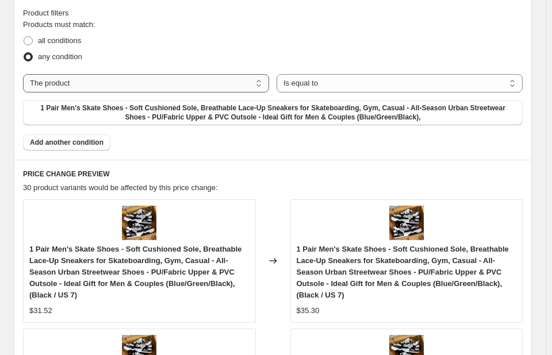
click at [262, 74] on select "The product The product's collection The product's tag The product's vendor The…" at bounding box center [146, 83] width 246 height 18
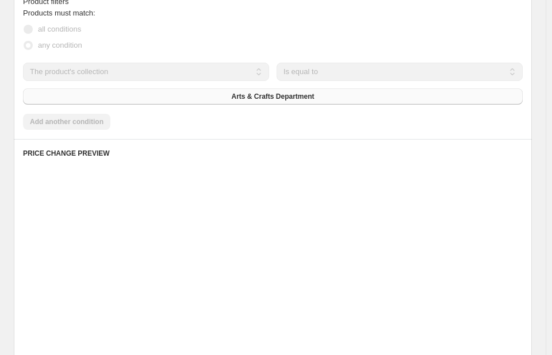
scroll to position [793, 0]
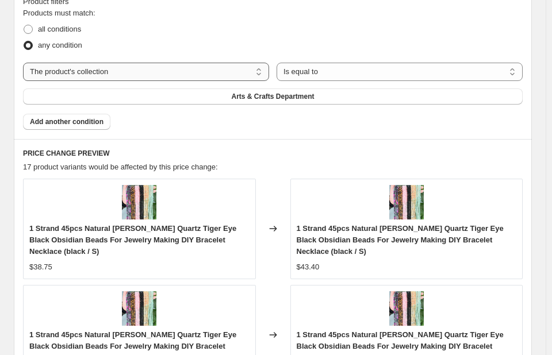
click at [262, 70] on select "The product The product's collection The product's tag The product's vendor The…" at bounding box center [146, 72] width 246 height 18
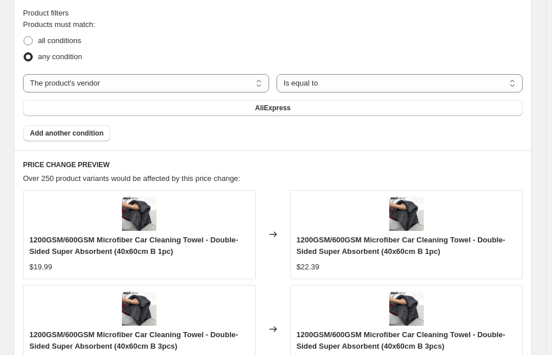
scroll to position [782, 0]
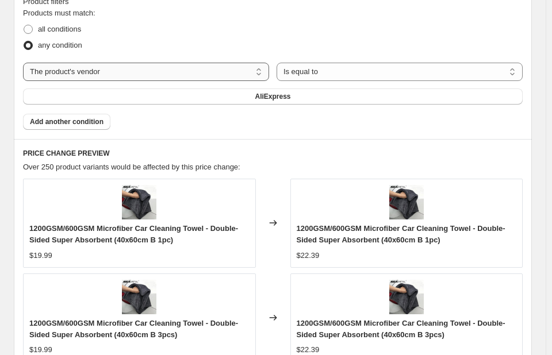
click at [262, 70] on select "The product The product's collection The product's tag The product's vendor The…" at bounding box center [146, 72] width 246 height 18
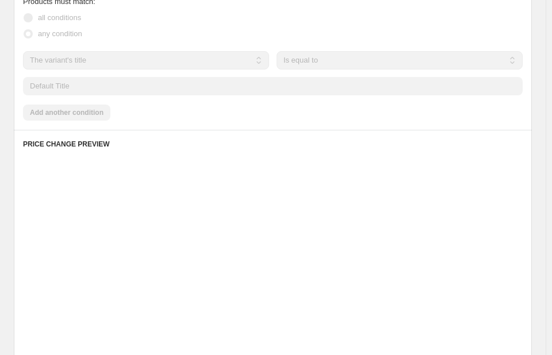
scroll to position [770, 0]
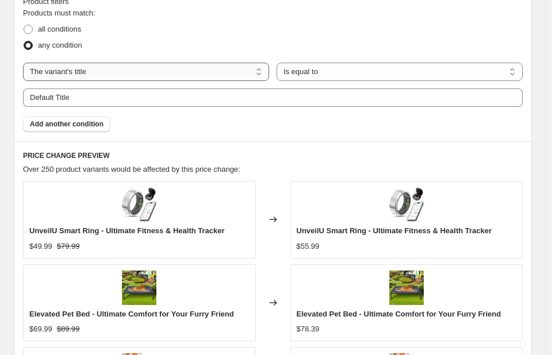
click at [261, 70] on select "The product The product's collection The product's tag The product's vendor The…" at bounding box center [146, 72] width 246 height 18
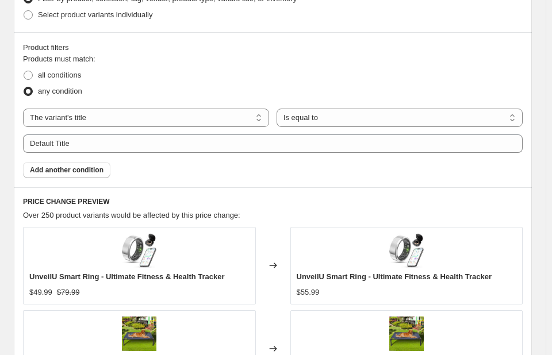
scroll to position [713, 0]
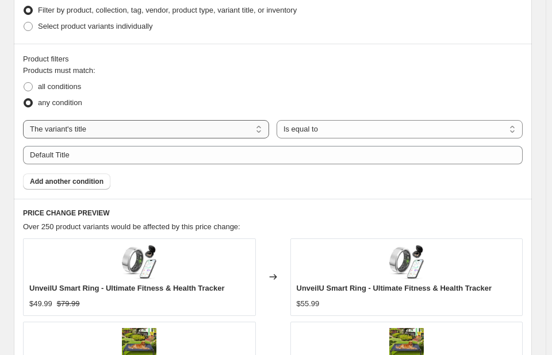
click at [264, 128] on select "The product The product's collection The product's tag The product's vendor The…" at bounding box center [146, 129] width 246 height 18
select select "collection"
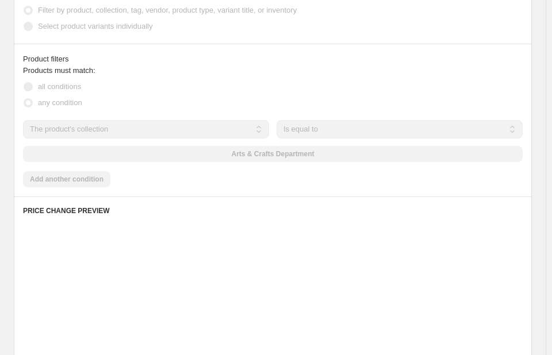
scroll to position [736, 0]
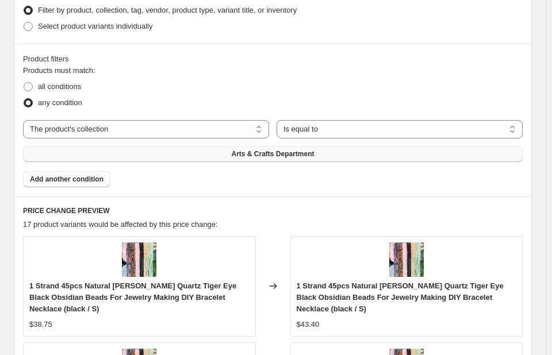
click at [268, 154] on span "Arts & Crafts Department" at bounding box center [272, 153] width 83 height 9
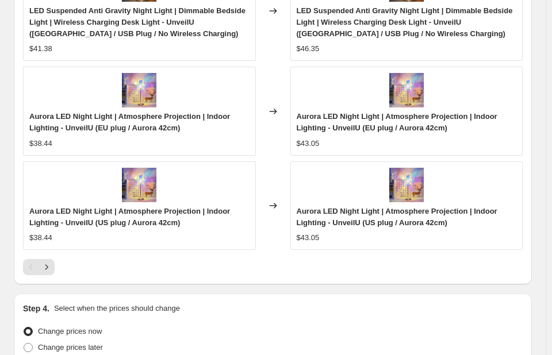
scroll to position [1352, 0]
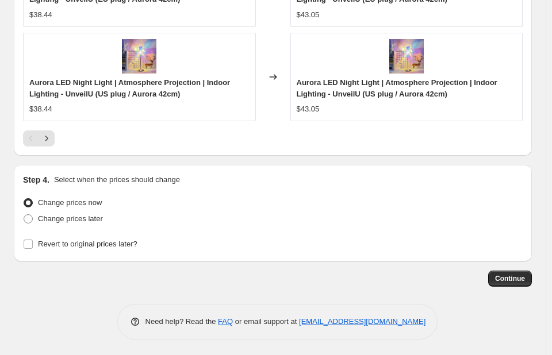
drag, startPoint x: 32, startPoint y: 16, endPoint x: 474, endPoint y: 331, distance: 542.6
copy div "Create new price [MEDICAL_DATA] Draft Step 1. Optionally give your price [MEDIC…"
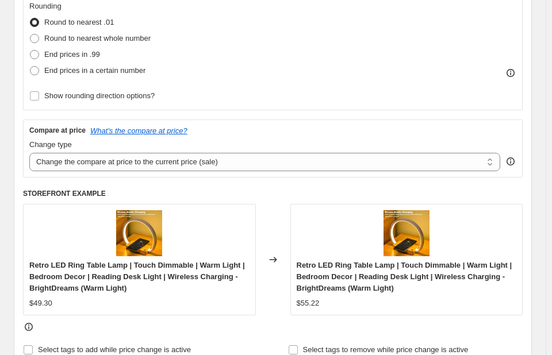
scroll to position [145, 0]
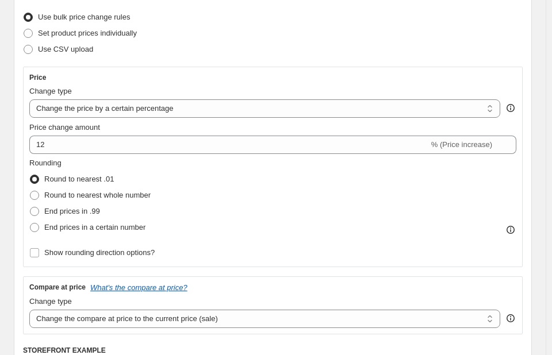
click at [394, 34] on div "Set product prices individually" at bounding box center [272, 33] width 499 height 16
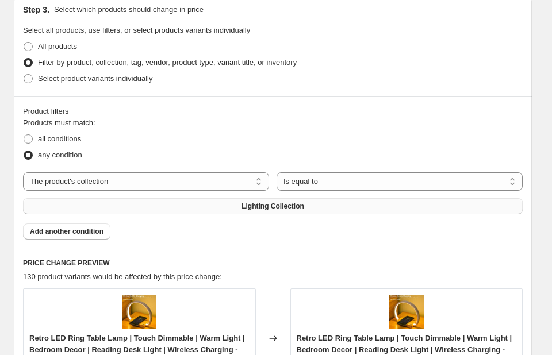
scroll to position [690, 0]
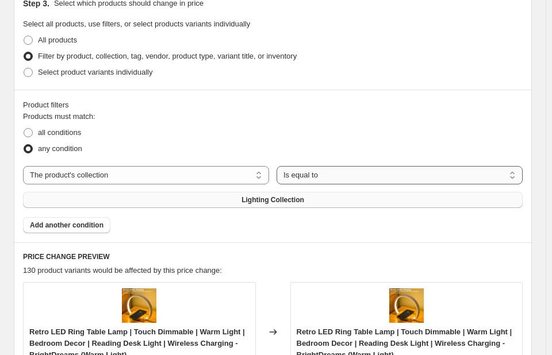
click at [520, 176] on select "Is equal to Is not equal to" at bounding box center [399, 175] width 246 height 18
click at [517, 178] on select "Is equal to Is not equal to" at bounding box center [399, 175] width 246 height 18
click at [262, 178] on select "The product The product's collection The product's tag The product's vendor The…" at bounding box center [146, 175] width 246 height 18
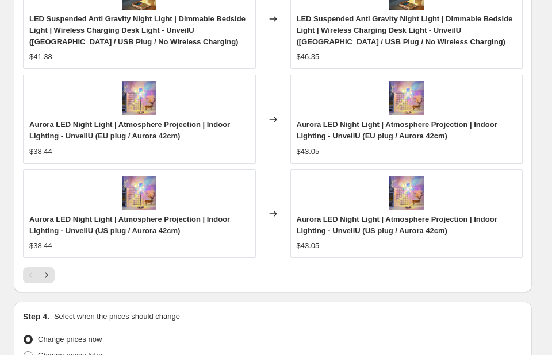
scroll to position [1264, 0]
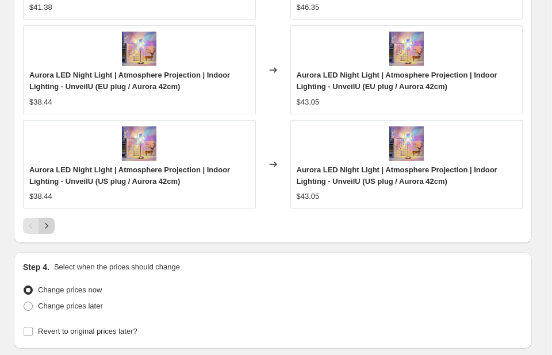
click at [45, 225] on icon "Next" at bounding box center [46, 225] width 11 height 11
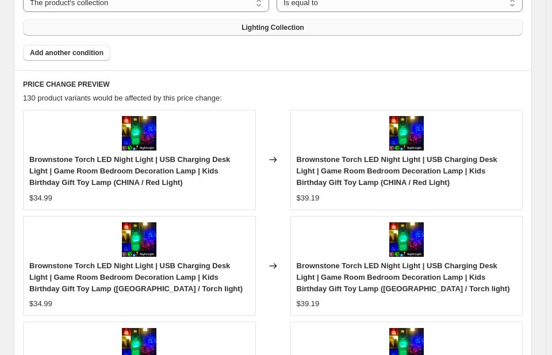
scroll to position [805, 0]
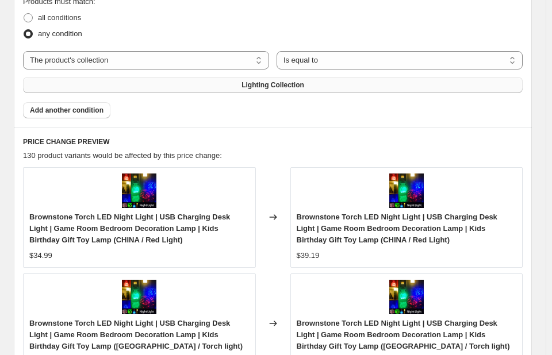
click at [487, 84] on button "Lighting Collection" at bounding box center [272, 85] width 499 height 16
click at [350, 89] on button "Lighting Collection" at bounding box center [272, 85] width 499 height 16
click at [518, 60] on select "Is equal to Is not equal to" at bounding box center [399, 60] width 246 height 18
click at [516, 60] on select "Is equal to Is not equal to" at bounding box center [399, 60] width 246 height 18
click at [366, 87] on button "Lighting Collection" at bounding box center [272, 85] width 499 height 16
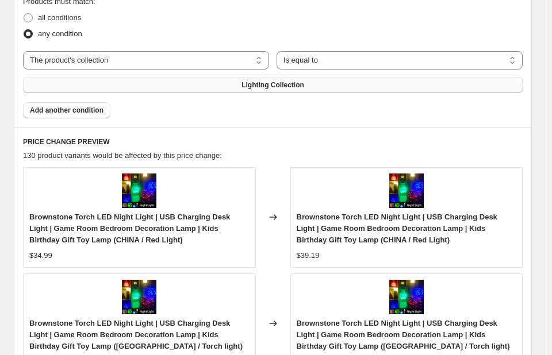
click at [299, 87] on span "Lighting Collection" at bounding box center [272, 84] width 63 height 9
click at [289, 89] on span "Lighting Collection" at bounding box center [272, 84] width 63 height 9
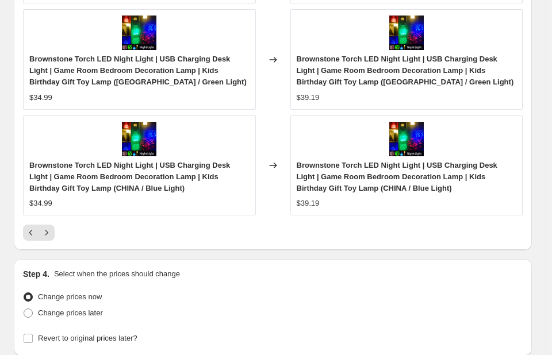
scroll to position [1375, 0]
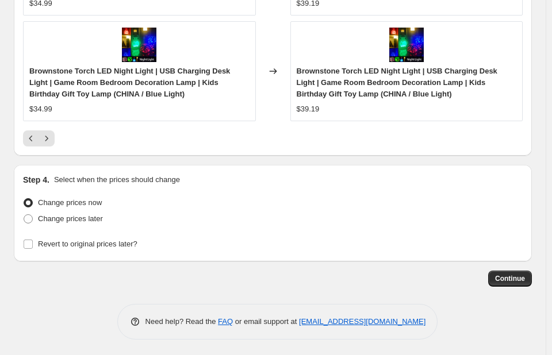
drag, startPoint x: 24, startPoint y: 45, endPoint x: 533, endPoint y: 369, distance: 603.4
copy div "The product's collection Is equal to Is not equal to Is equal to Lighting Colle…"
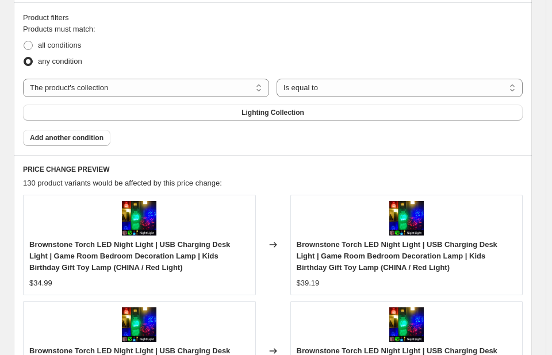
scroll to position [628, 0]
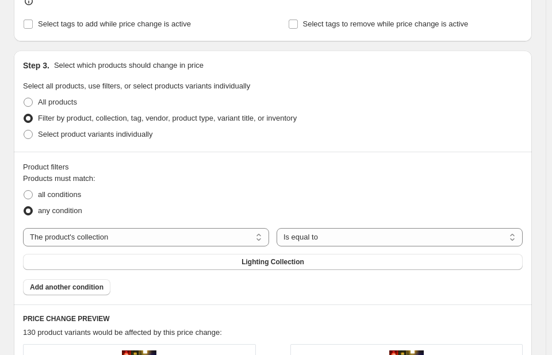
click at [382, 286] on div "Products must match: all conditions any condition The product The product's col…" at bounding box center [272, 234] width 499 height 122
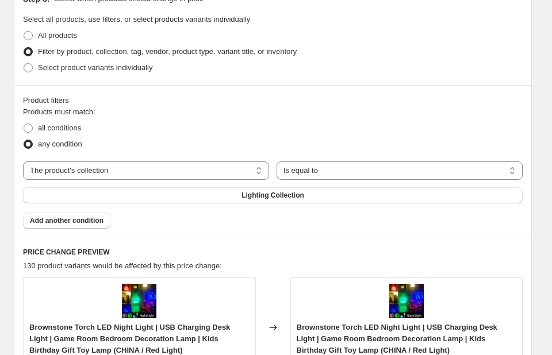
scroll to position [800, 0]
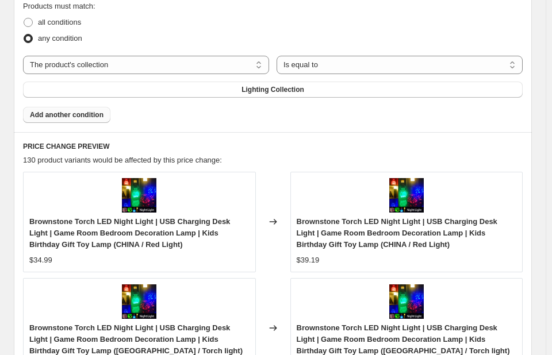
click at [79, 113] on span "Add another condition" at bounding box center [67, 114] width 74 height 9
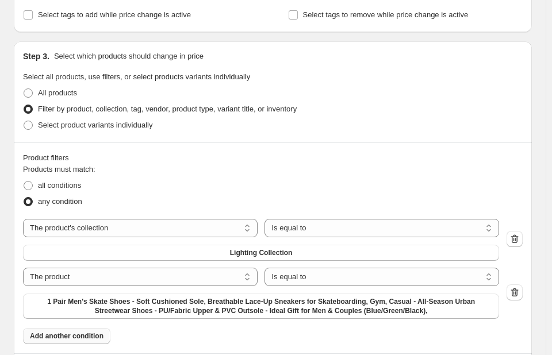
scroll to position [628, 0]
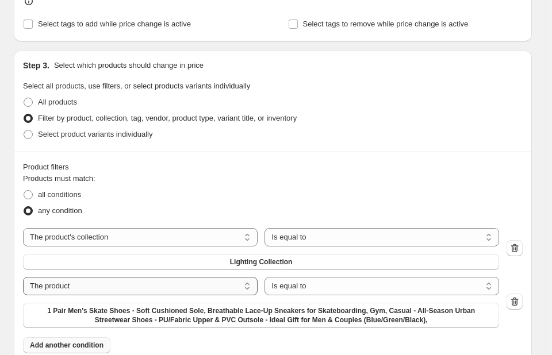
click at [251, 284] on select "The product The product's collection The product's tag The product's vendor The…" at bounding box center [140, 286] width 235 height 18
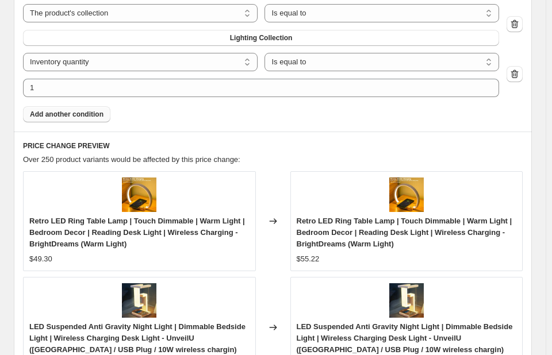
scroll to position [800, 0]
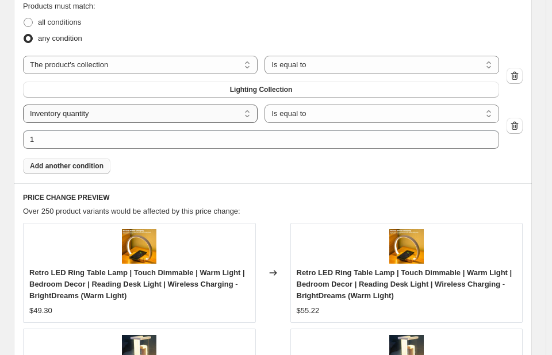
click at [248, 114] on select "The product The product's collection The product's tag The product's vendor The…" at bounding box center [140, 114] width 235 height 18
select select "collection"
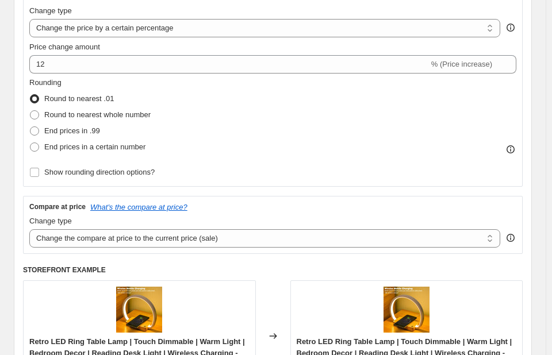
scroll to position [110, 0]
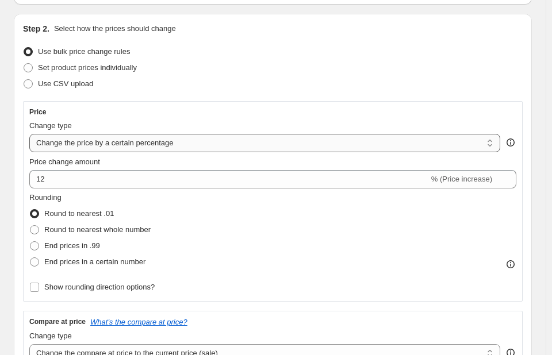
click at [493, 142] on select "Change the price to a certain amount Change the price by a certain amount Chang…" at bounding box center [264, 143] width 471 height 18
click at [479, 97] on div "Step 2. Select how the prices should change Use bulk price change rules Set pro…" at bounding box center [272, 286] width 499 height 526
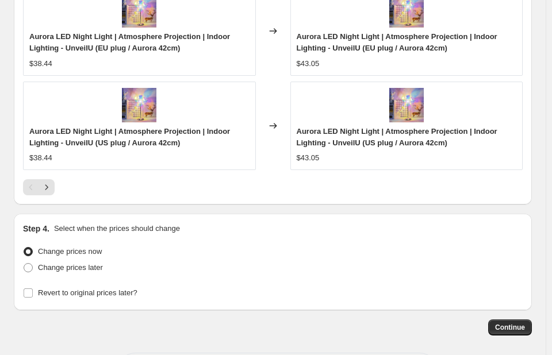
scroll to position [1401, 0]
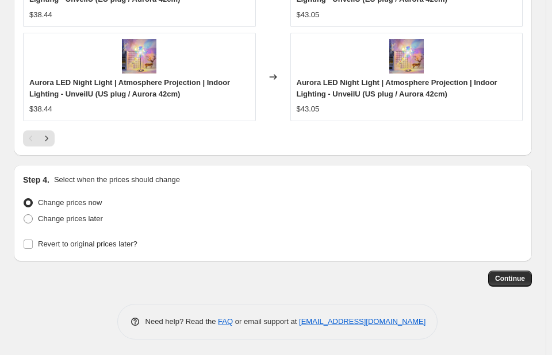
drag, startPoint x: 25, startPoint y: 39, endPoint x: 518, endPoint y: 321, distance: 568.2
copy div "Create new price [MEDICAL_DATA] Draft Step 1. Optionally give your price [MEDIC…"
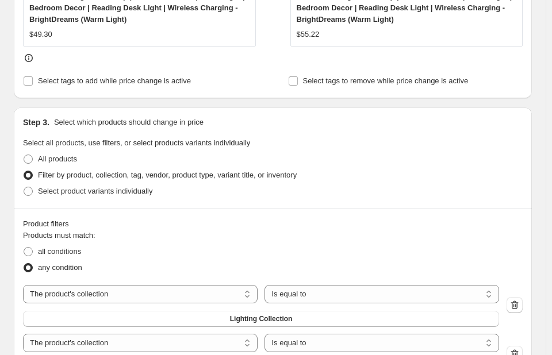
scroll to position [539, 0]
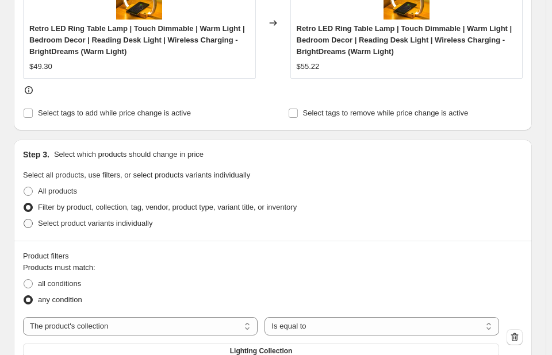
click at [29, 223] on span at bounding box center [28, 223] width 9 height 9
click at [24, 220] on input "Select product variants individually" at bounding box center [24, 219] width 1 height 1
radio input "true"
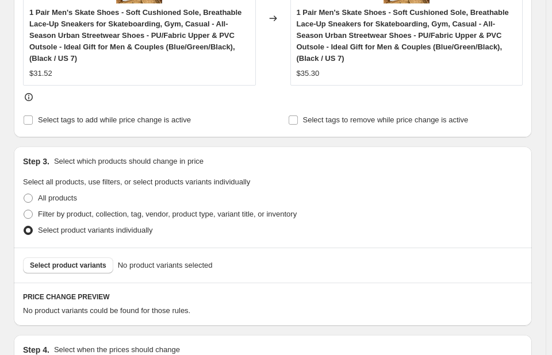
scroll to position [575, 0]
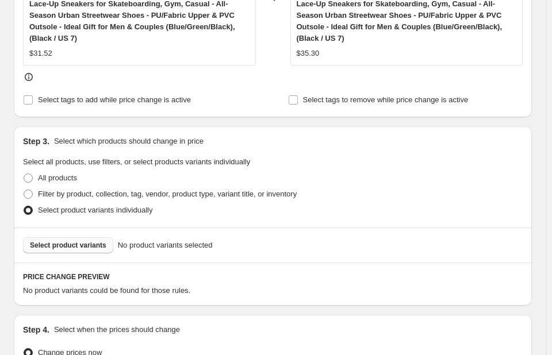
click at [79, 241] on span "Select product variants" at bounding box center [68, 245] width 76 height 9
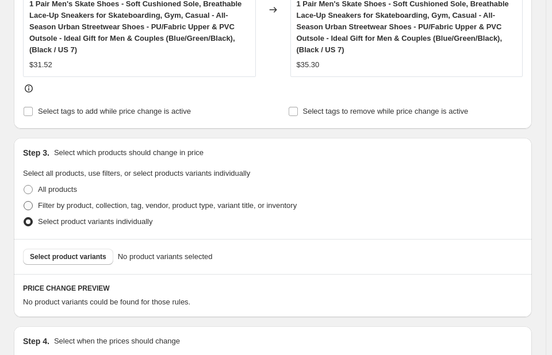
scroll to position [543, 0]
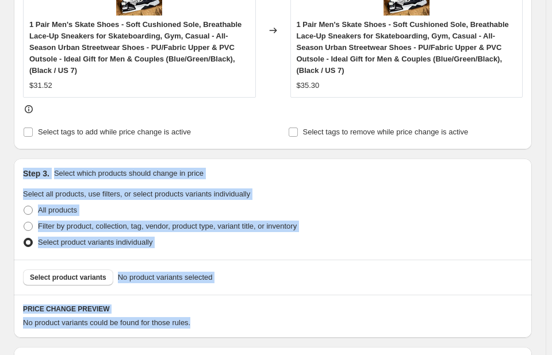
drag, startPoint x: 21, startPoint y: 149, endPoint x: 301, endPoint y: 322, distance: 328.6
click at [301, 322] on div "Step 3. Select which products should change in price Select all products, use f…" at bounding box center [273, 248] width 518 height 179
copy div "Step 3. Select which products should change in price Select all products, use f…"
click at [458, 168] on div "Step 3. Select which products should change in price" at bounding box center [272, 173] width 499 height 11
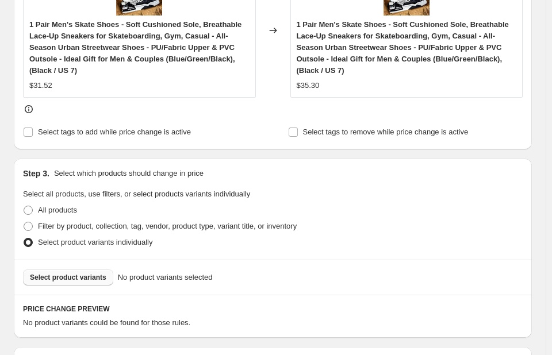
click at [78, 273] on span "Select product variants" at bounding box center [68, 277] width 76 height 9
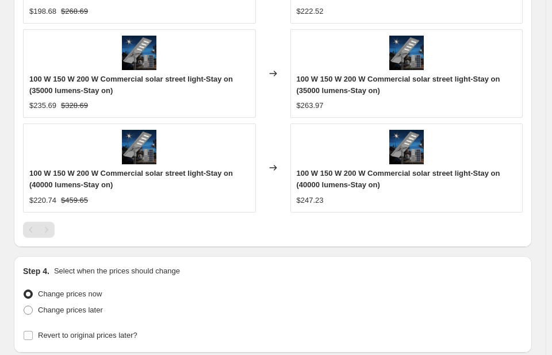
scroll to position [1000, 0]
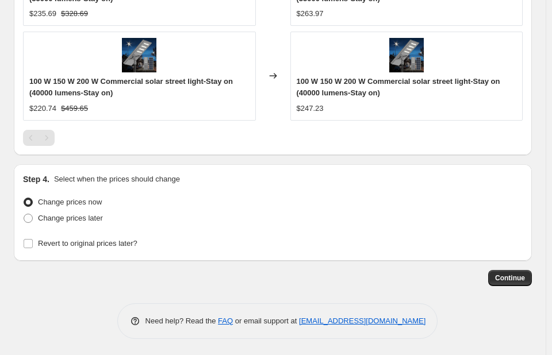
drag, startPoint x: 26, startPoint y: 10, endPoint x: 436, endPoint y: 361, distance: 539.3
click at [366, 202] on div "Change prices now" at bounding box center [272, 202] width 499 height 16
click at [509, 274] on span "Continue" at bounding box center [510, 278] width 30 height 9
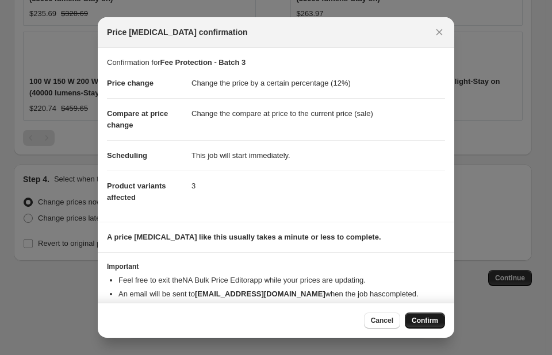
click at [432, 318] on span "Confirm" at bounding box center [425, 320] width 26 height 9
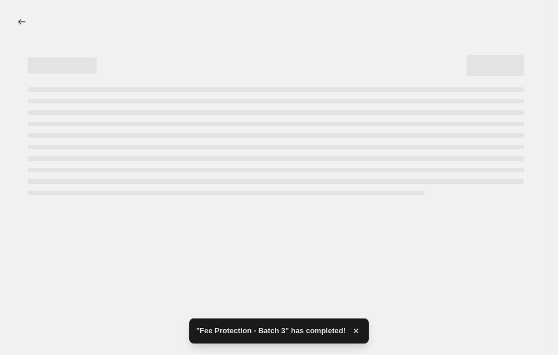
select select "percentage"
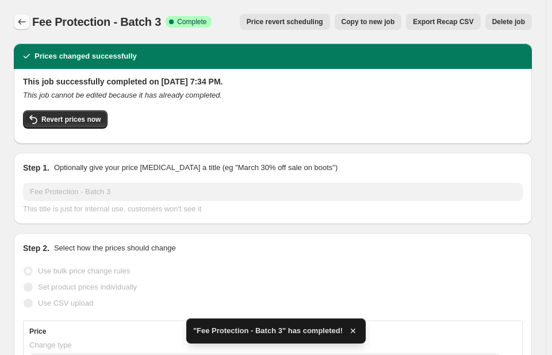
click at [18, 22] on icon "Price change jobs" at bounding box center [21, 21] width 11 height 11
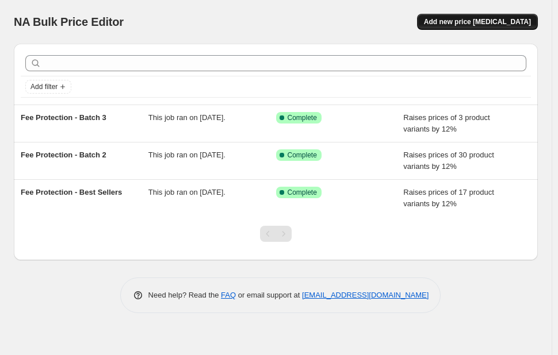
click at [480, 20] on span "Add new price [MEDICAL_DATA]" at bounding box center [477, 21] width 107 height 9
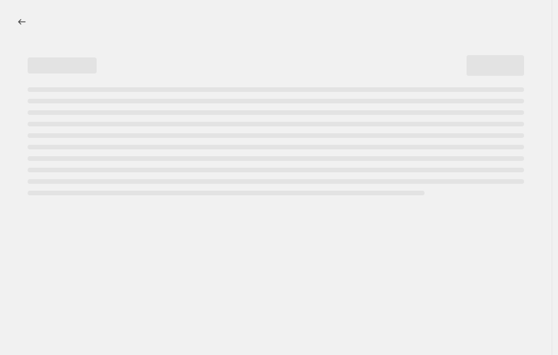
select select "percentage"
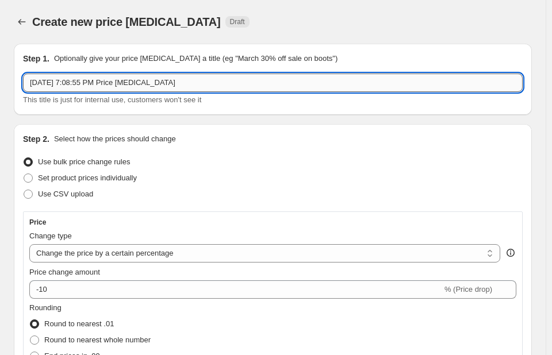
click at [180, 77] on input "[DATE] 7:08:55 PM Price [MEDICAL_DATA]" at bounding box center [272, 83] width 499 height 18
type input "S"
paste input "Fee Protection - Fall Jackets"
type input "Fee Protection - Fall Jackets"
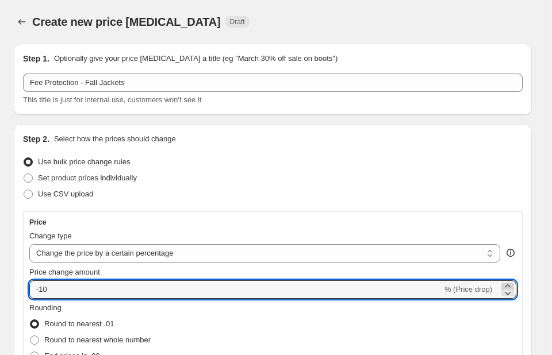
click at [510, 285] on icon at bounding box center [507, 285] width 11 height 11
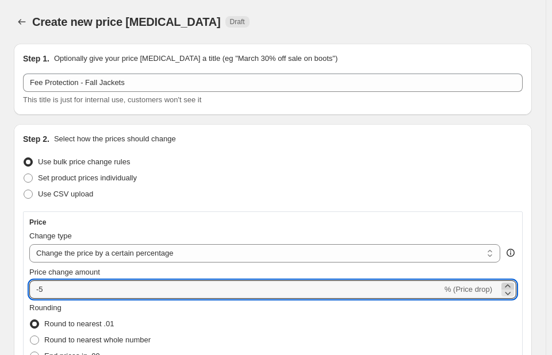
click at [510, 285] on icon at bounding box center [507, 285] width 11 height 11
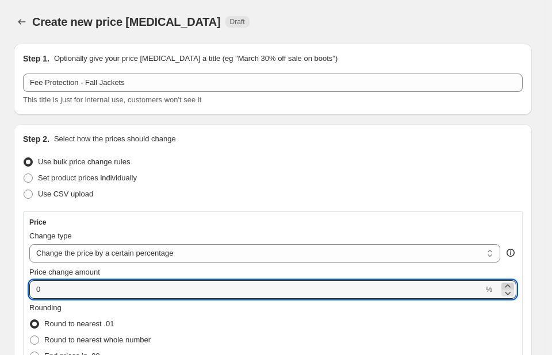
click at [510, 285] on icon at bounding box center [507, 285] width 11 height 11
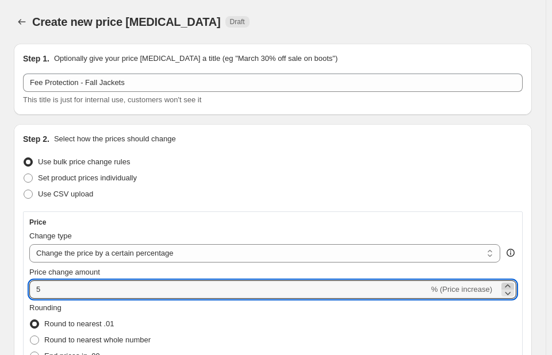
click at [510, 285] on icon at bounding box center [507, 285] width 11 height 11
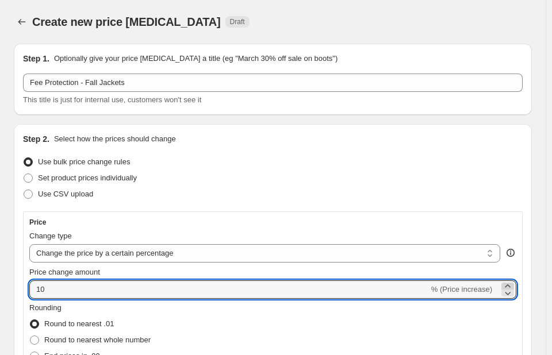
click at [510, 285] on icon at bounding box center [507, 285] width 11 height 11
type input "12"
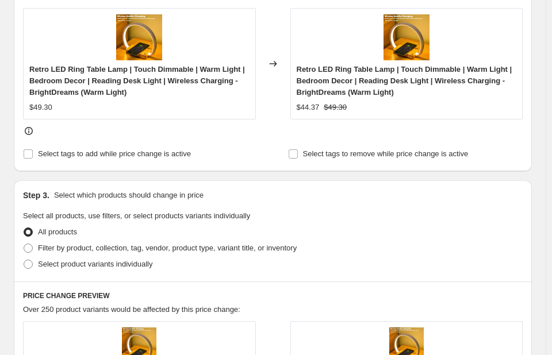
scroll to position [632, 0]
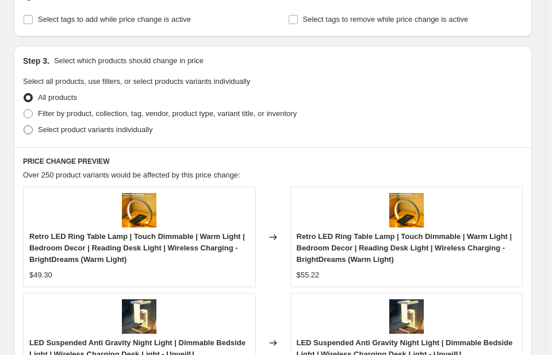
click at [32, 130] on span at bounding box center [28, 129] width 9 height 9
click at [24, 126] on input "Select product variants individually" at bounding box center [24, 125] width 1 height 1
radio input "true"
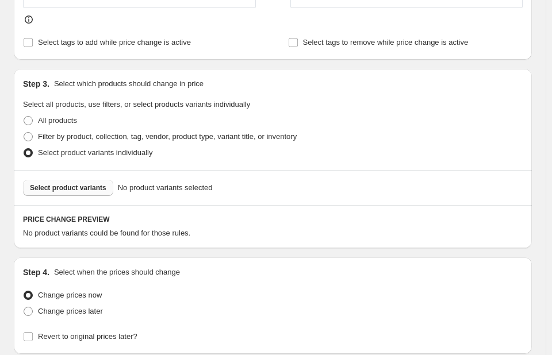
click at [83, 183] on span "Select product variants" at bounding box center [68, 187] width 76 height 9
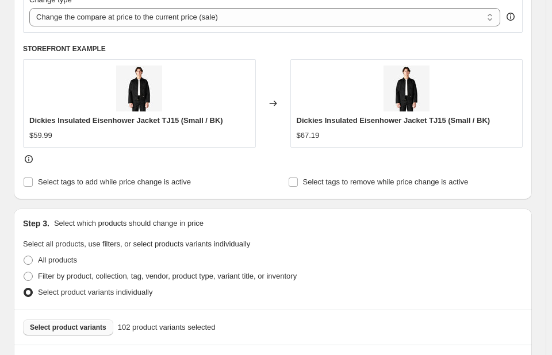
scroll to position [487, 0]
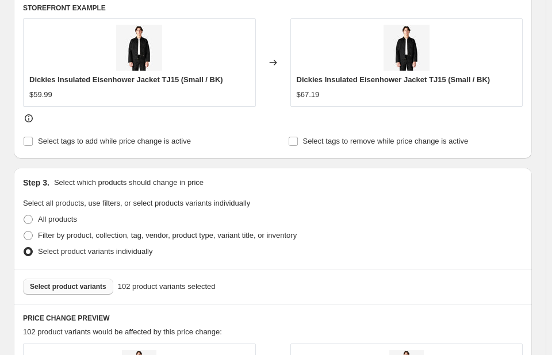
click at [99, 291] on span "Select product variants" at bounding box center [68, 286] width 76 height 9
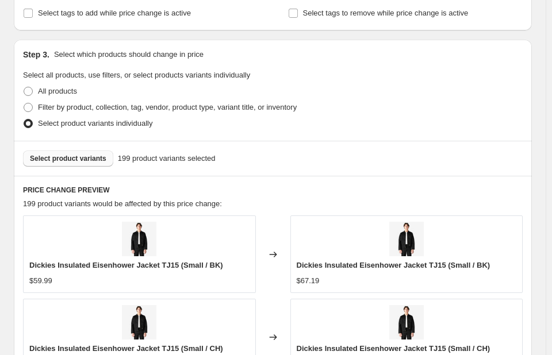
scroll to position [545, 0]
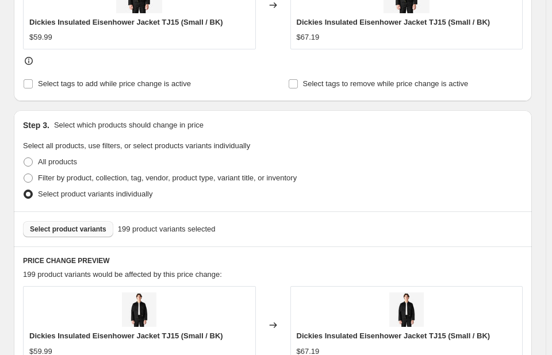
click at [46, 232] on span "Select product variants" at bounding box center [68, 229] width 76 height 9
click at [28, 175] on span at bounding box center [28, 178] width 9 height 9
click at [24, 174] on input "Filter by product, collection, tag, vendor, product type, variant title, or inv…" at bounding box center [24, 174] width 1 height 1
radio input "true"
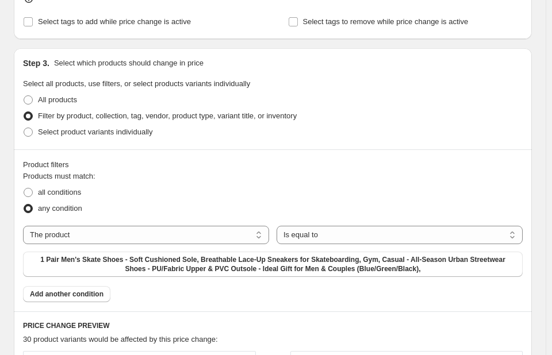
scroll to position [602, 0]
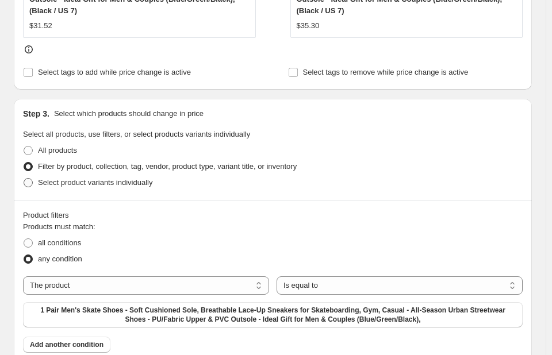
click at [31, 178] on span at bounding box center [28, 182] width 9 height 9
click at [24, 178] on input "Select product variants individually" at bounding box center [24, 178] width 1 height 1
radio input "true"
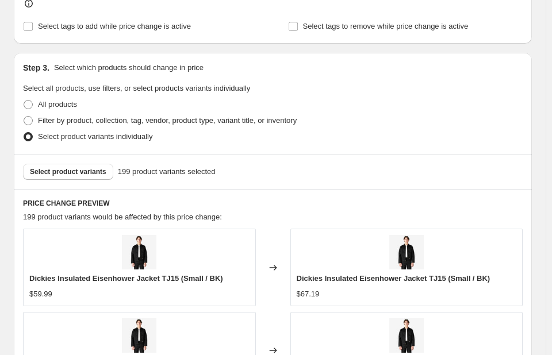
click at [115, 134] on span "Select product variants individually" at bounding box center [95, 136] width 114 height 9
click at [24, 133] on input "Select product variants individually" at bounding box center [24, 132] width 1 height 1
click at [106, 137] on span "Select product variants individually" at bounding box center [95, 136] width 114 height 9
click at [24, 133] on input "Select product variants individually" at bounding box center [24, 132] width 1 height 1
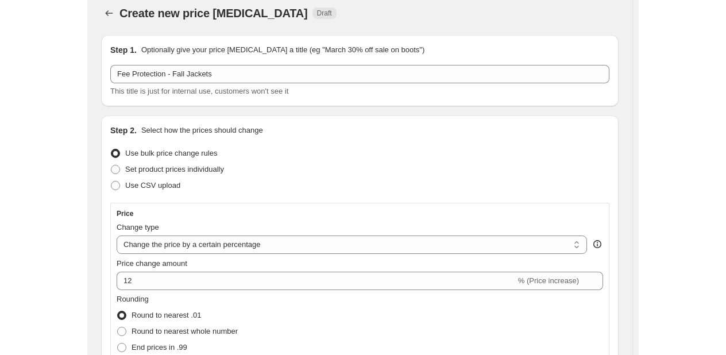
scroll to position [0, 0]
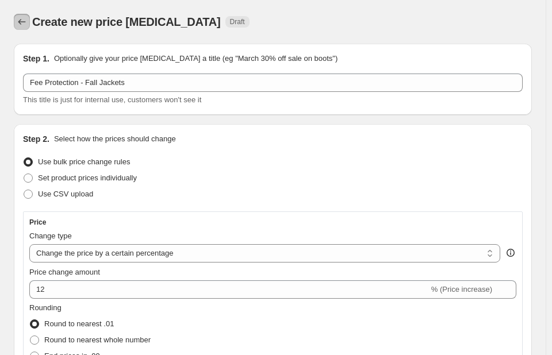
click at [14, 20] on button "Price change jobs" at bounding box center [22, 22] width 16 height 16
